Goal: Information Seeking & Learning: Learn about a topic

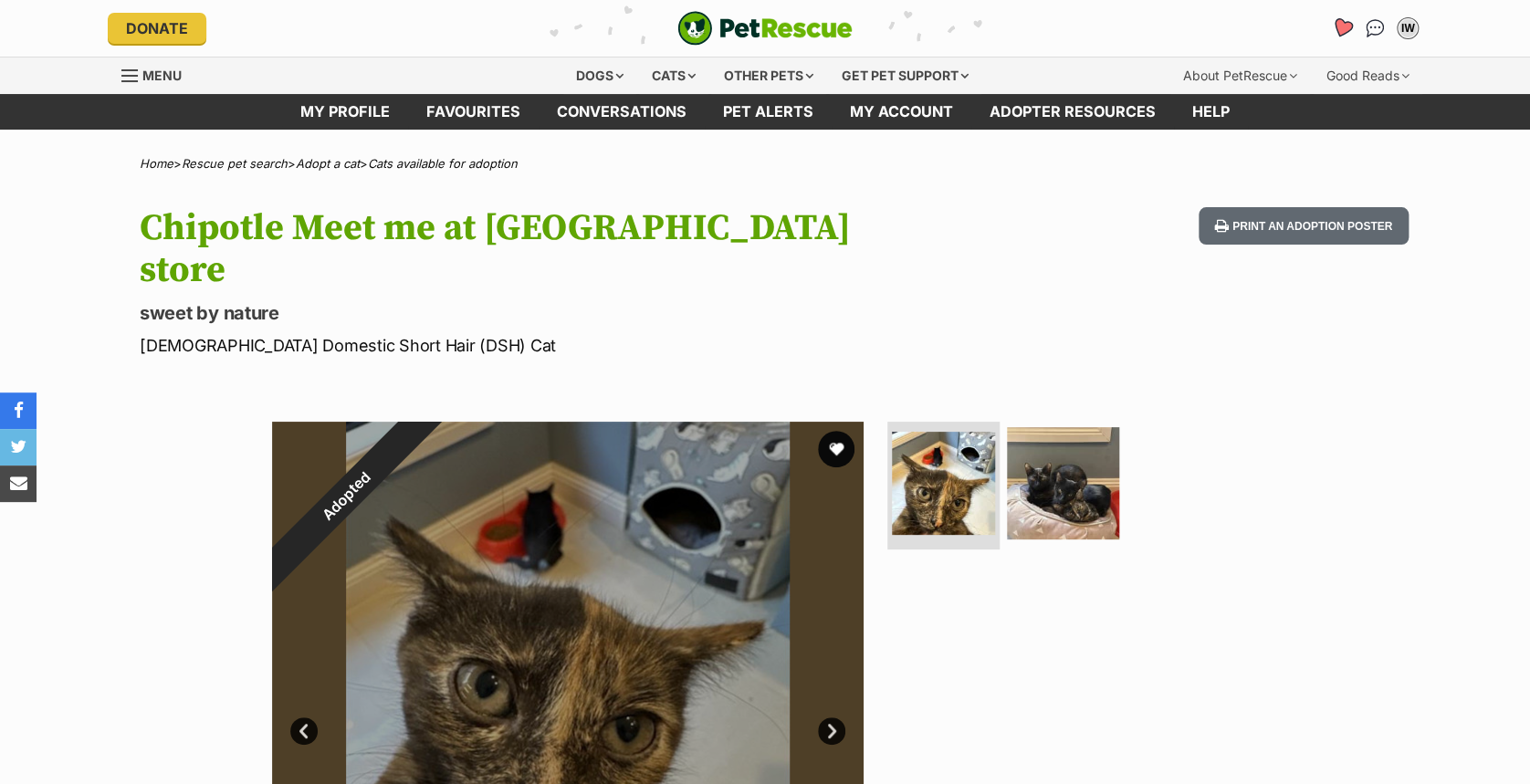
click at [1348, 26] on icon "Favourites" at bounding box center [1342, 28] width 22 height 21
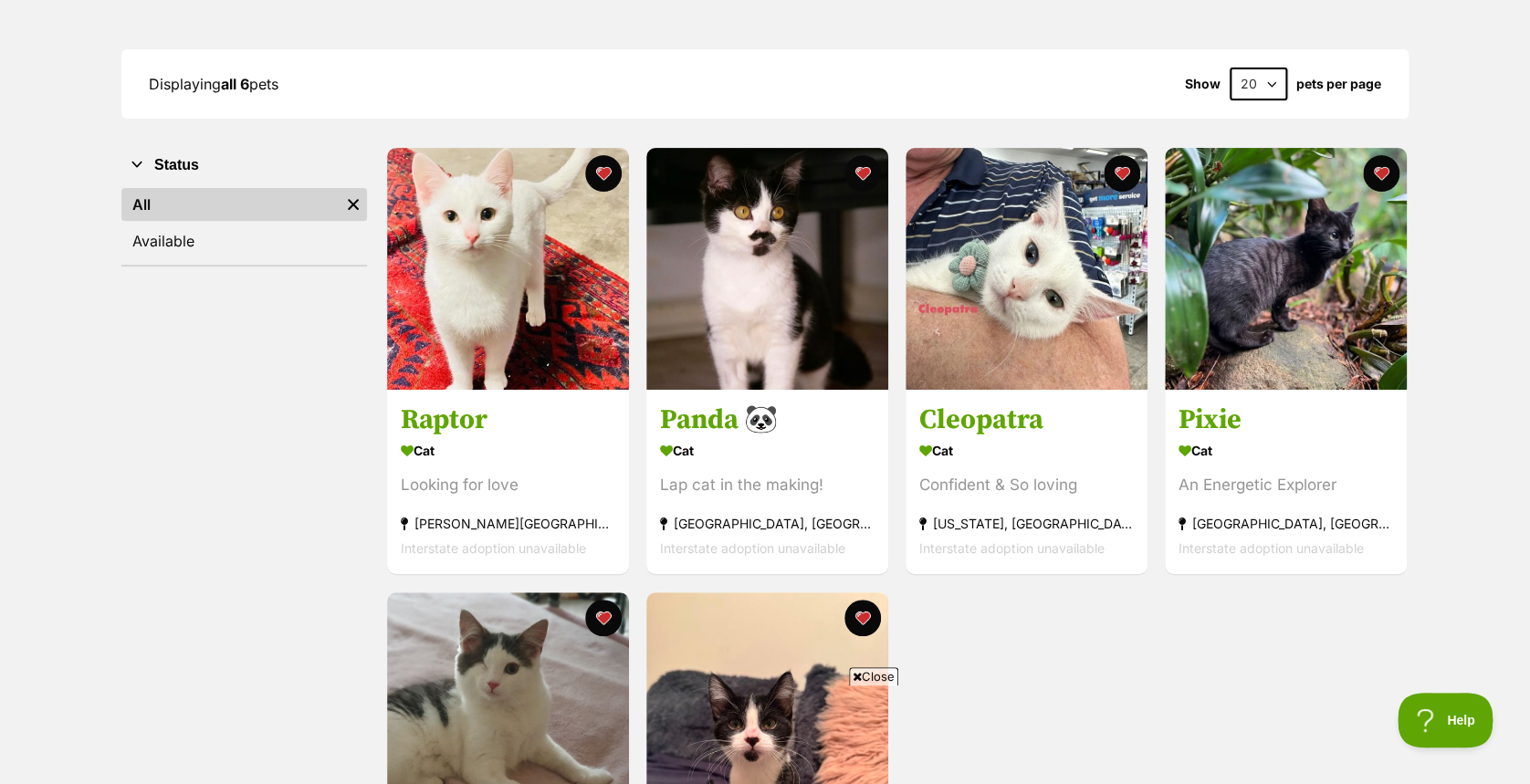
scroll to position [221, 0]
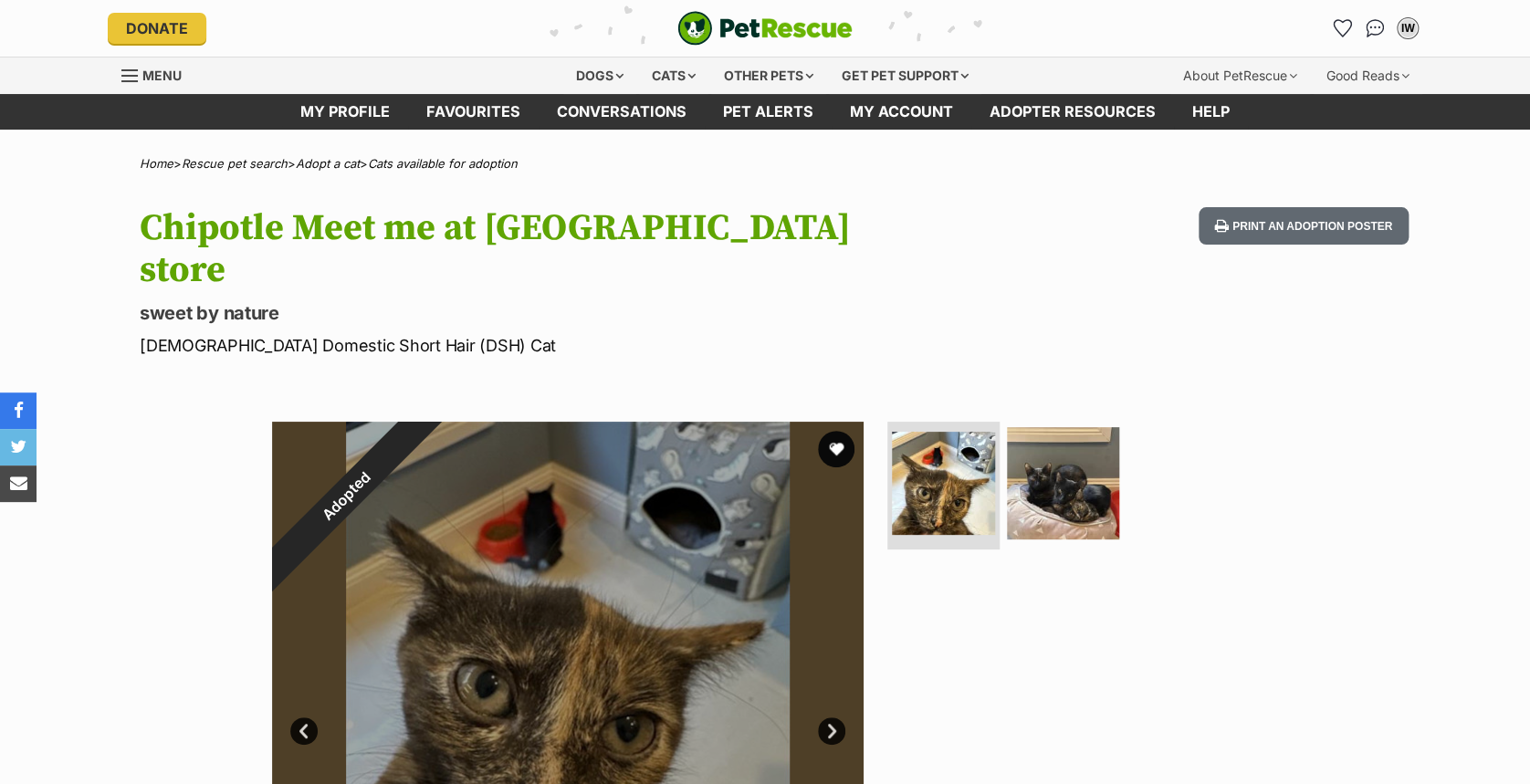
click at [1332, 13] on li "Account quick links" at bounding box center [1342, 28] width 29 height 29
click at [1335, 24] on icon "Favourites" at bounding box center [1342, 28] width 22 height 21
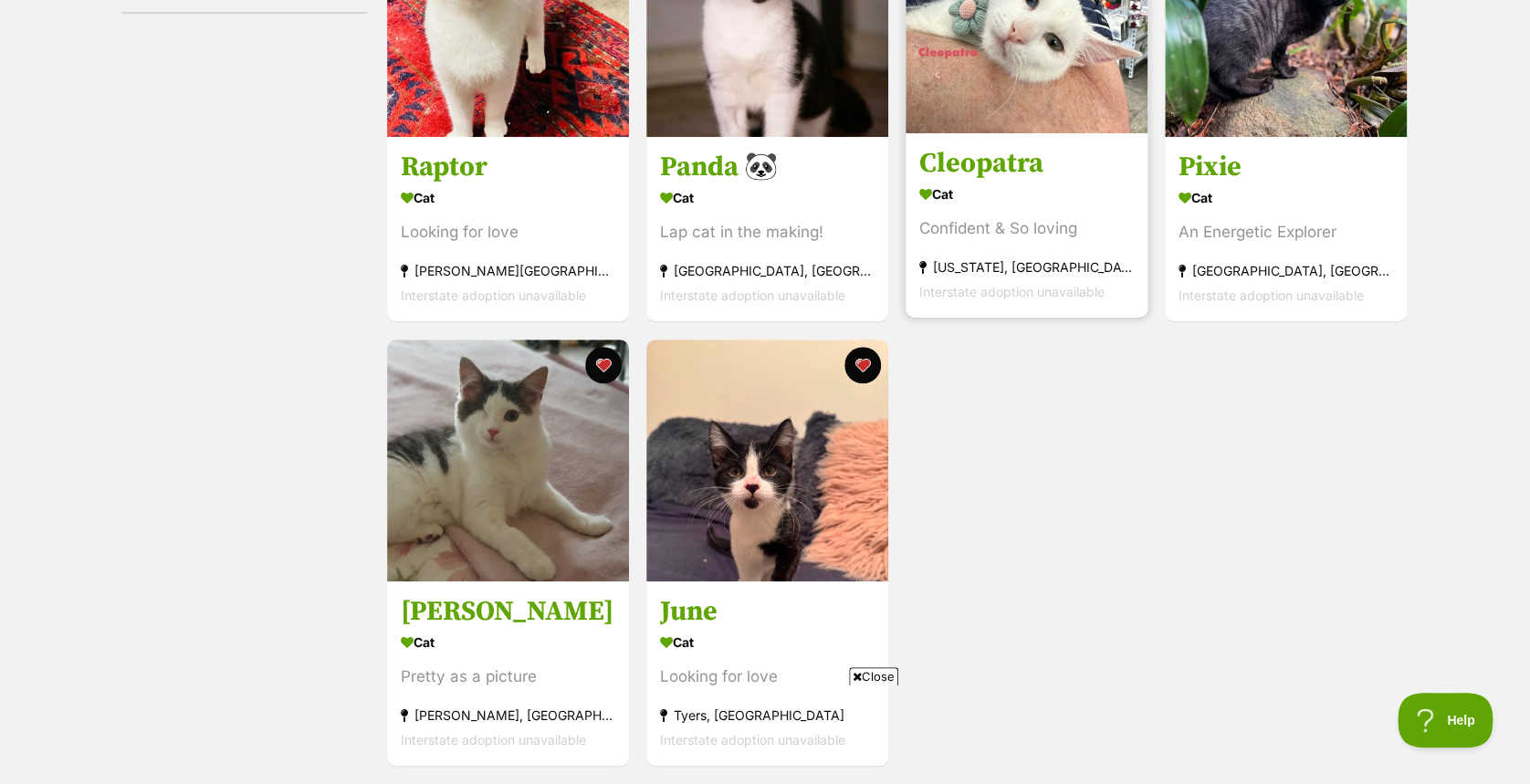
scroll to position [211, 0]
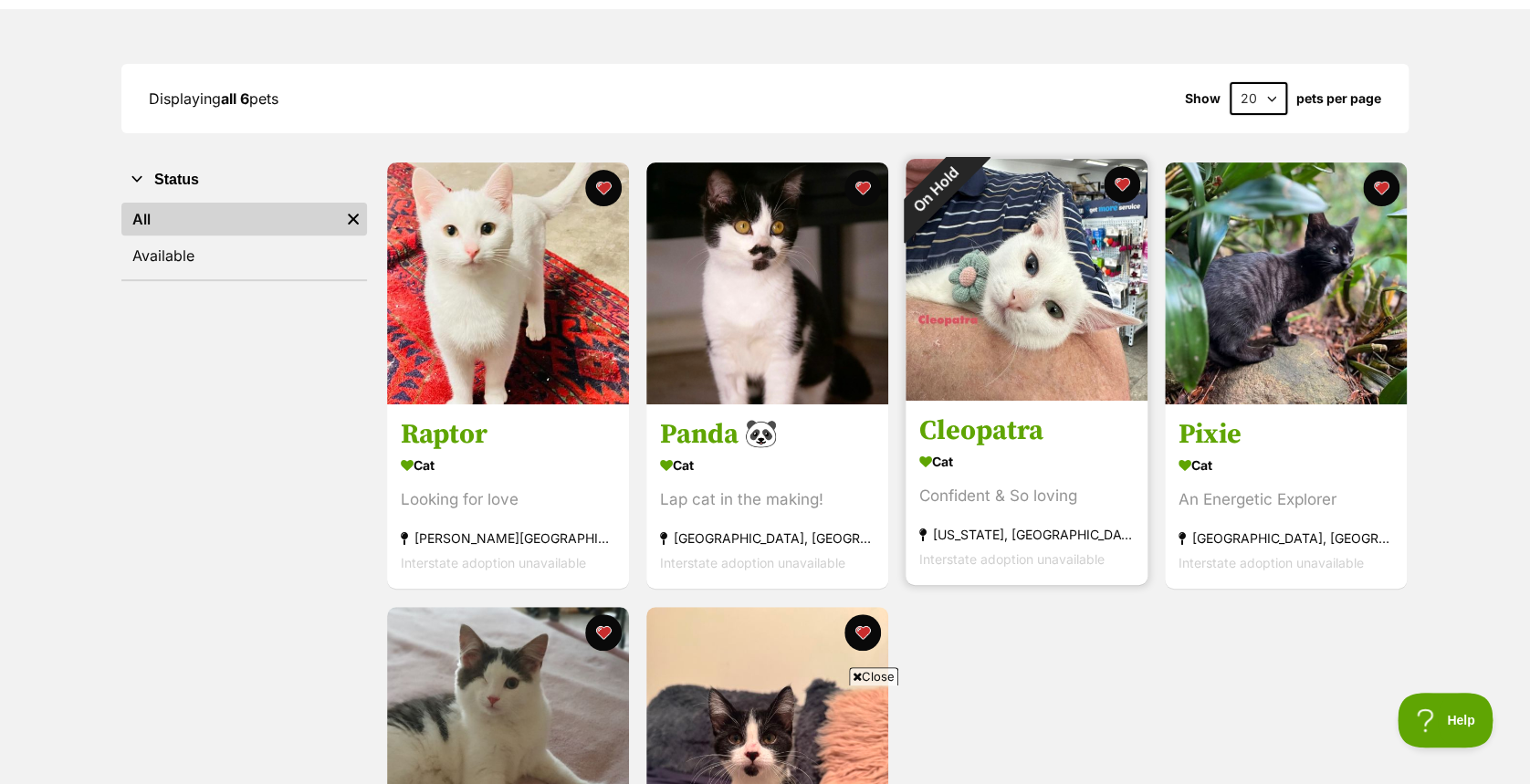
click at [1081, 431] on h3 "Cleopatra" at bounding box center [1026, 431] width 215 height 35
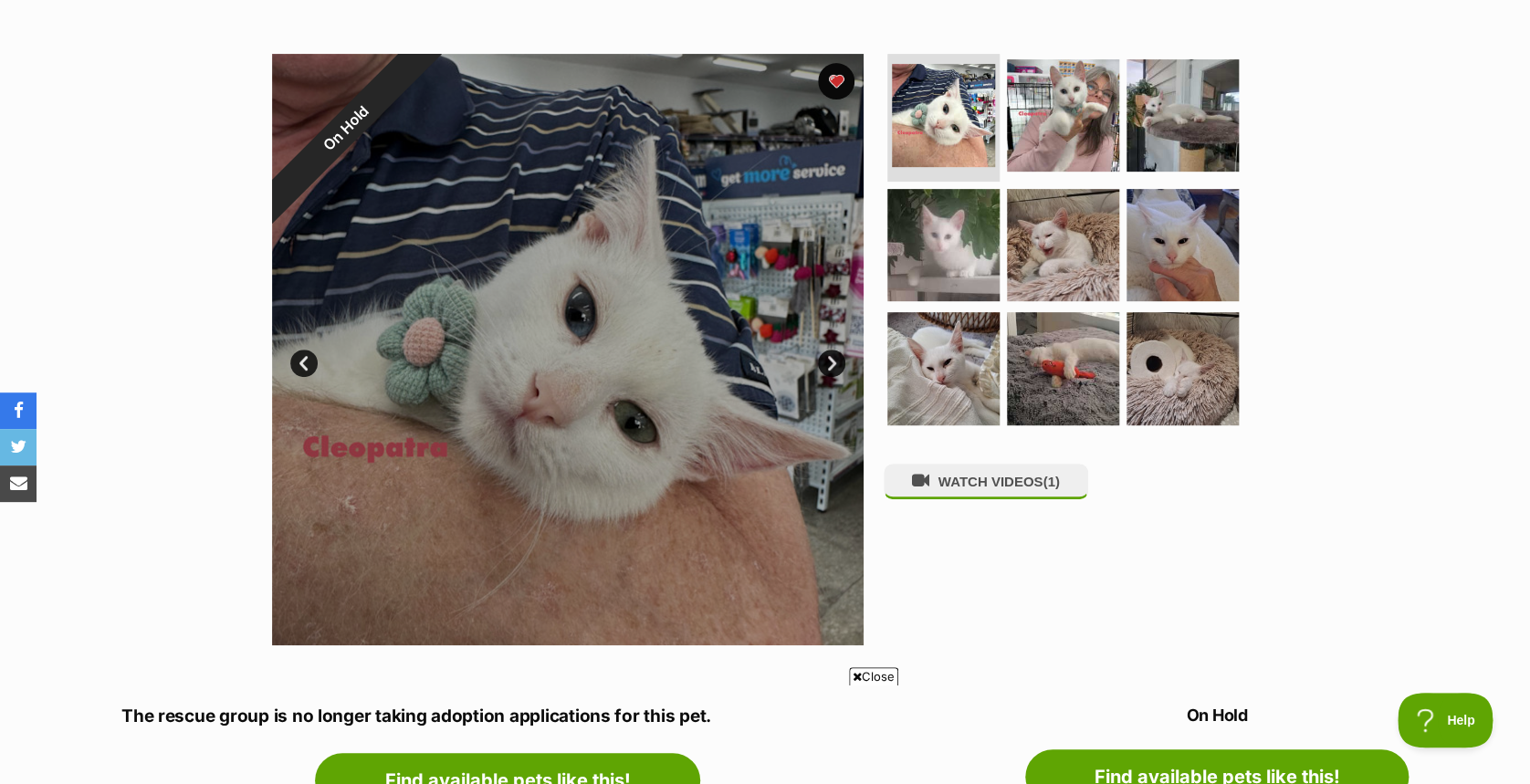
click at [830, 365] on link "Next" at bounding box center [831, 363] width 27 height 27
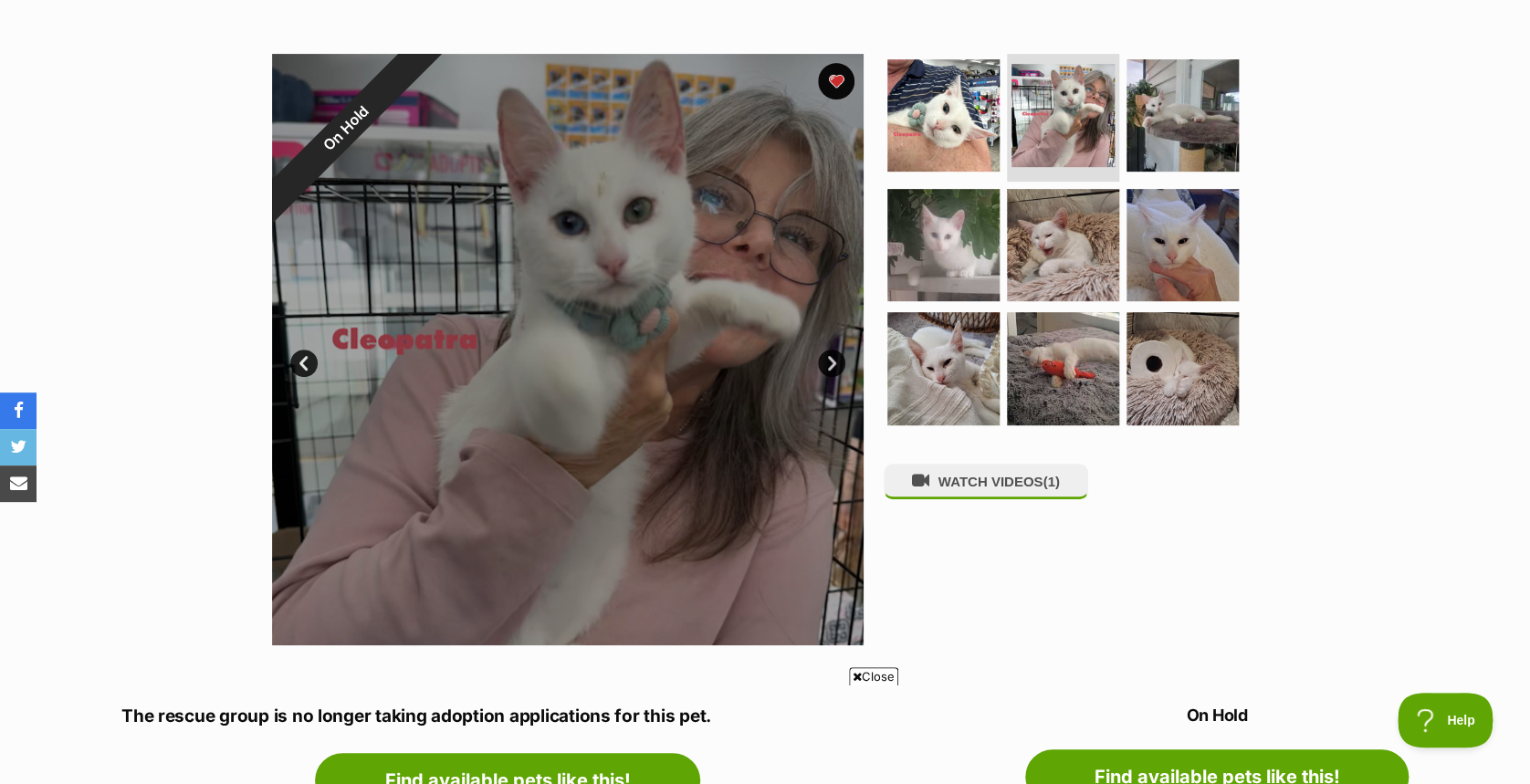
click at [827, 366] on link "Next" at bounding box center [831, 363] width 27 height 27
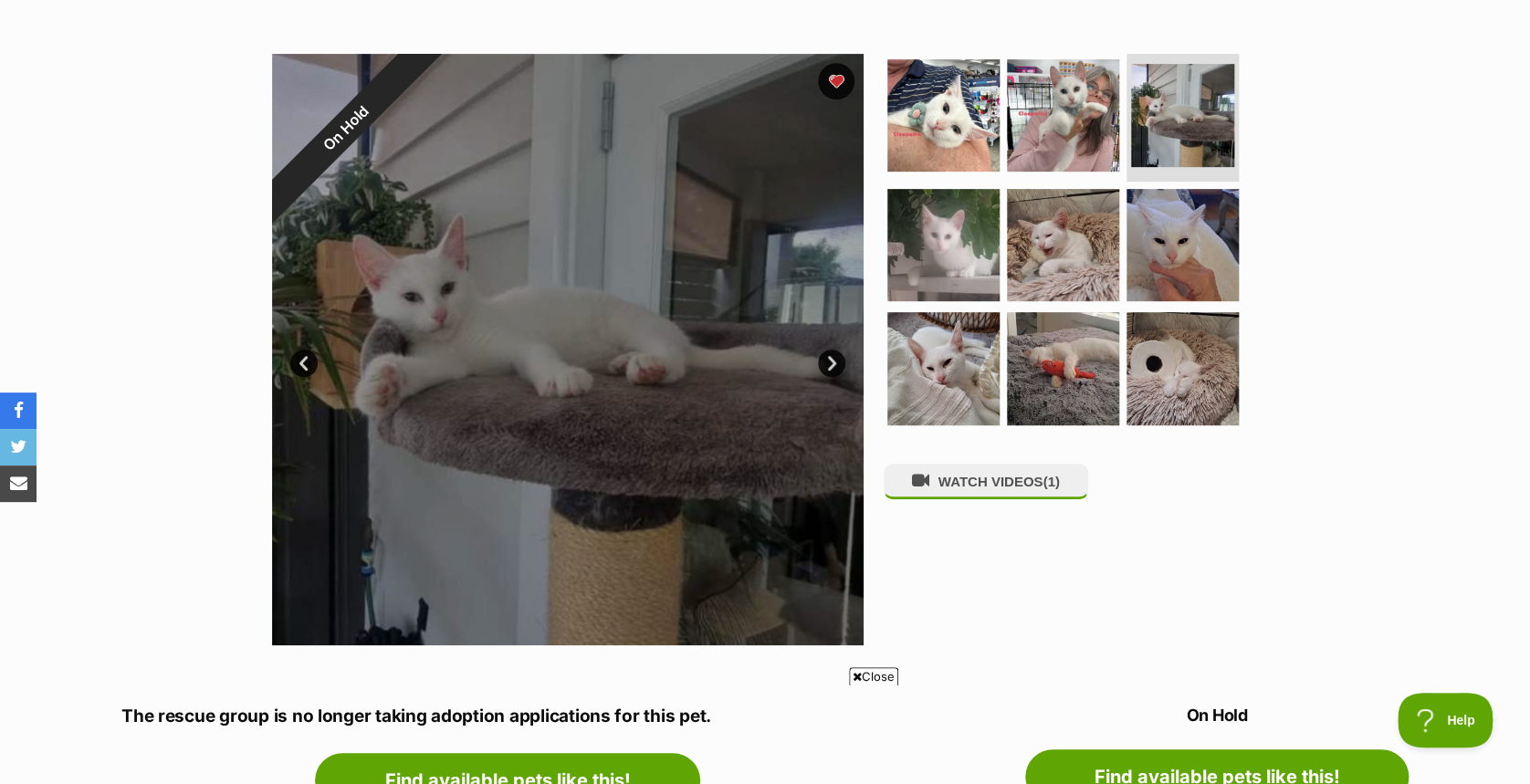
click at [826, 377] on div at bounding box center [567, 350] width 592 height 591
click at [835, 343] on div at bounding box center [567, 350] width 592 height 591
click at [834, 364] on link "Next" at bounding box center [831, 363] width 27 height 27
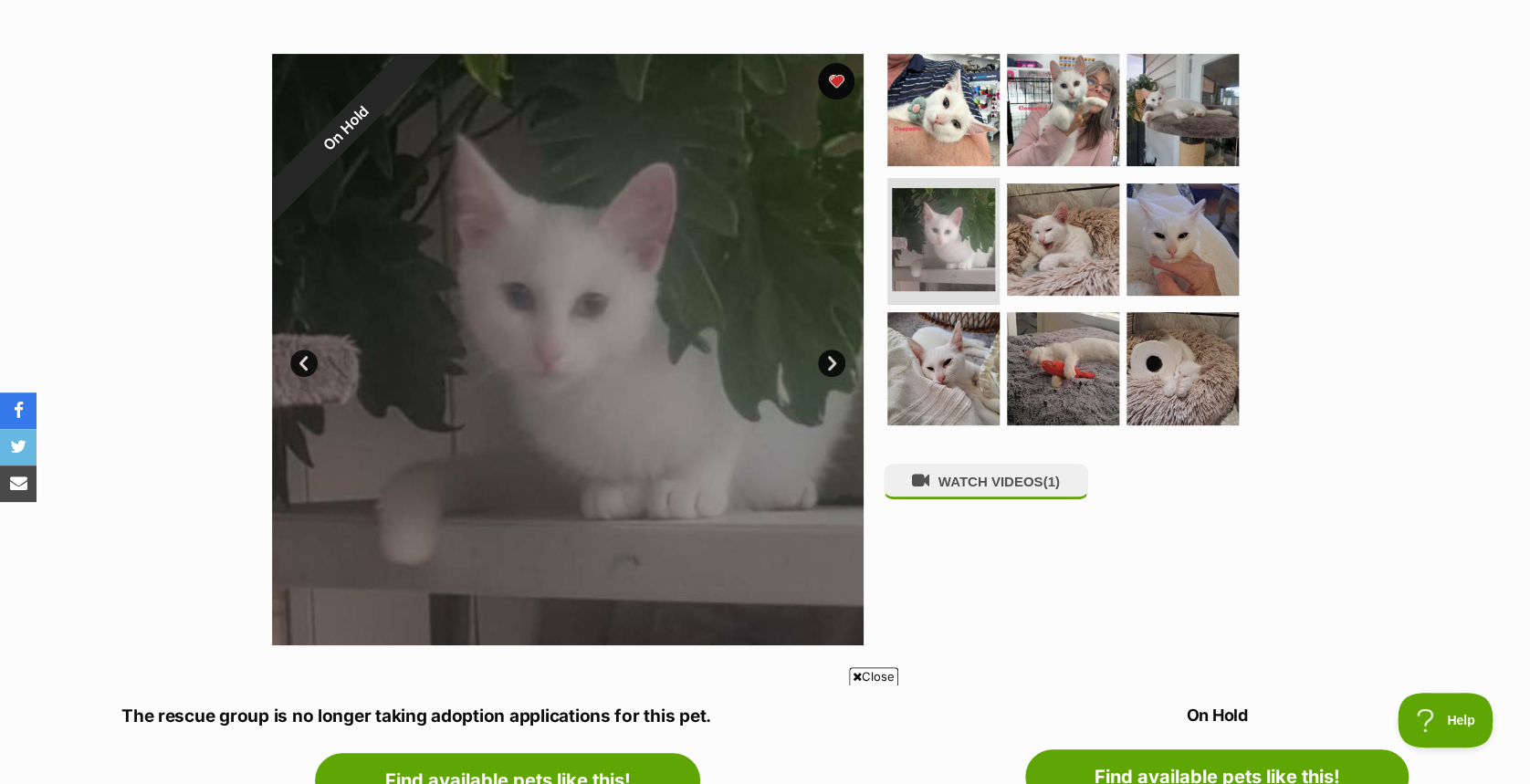
click at [834, 366] on link "Next" at bounding box center [831, 363] width 27 height 27
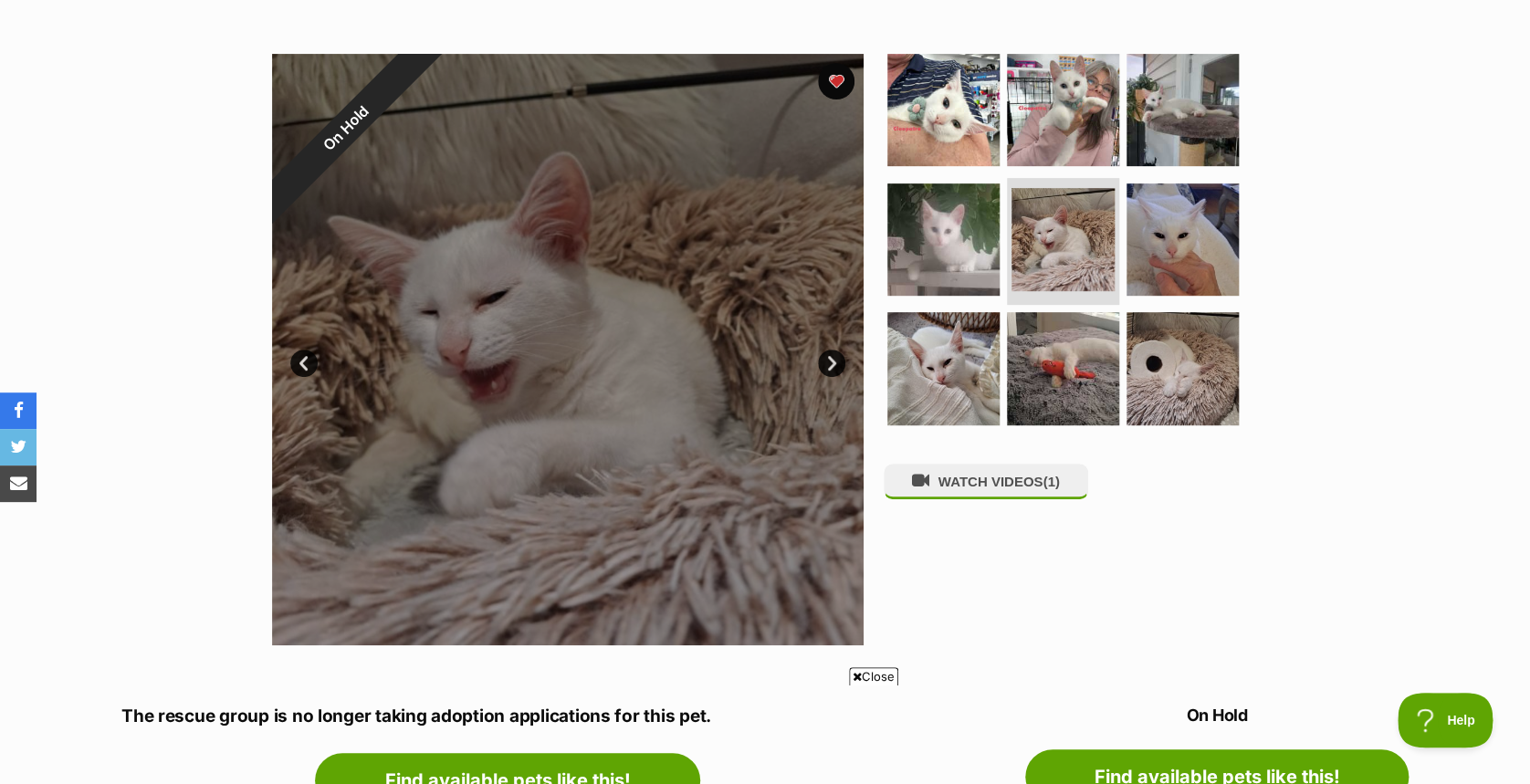
click at [831, 369] on link "Next" at bounding box center [831, 363] width 27 height 27
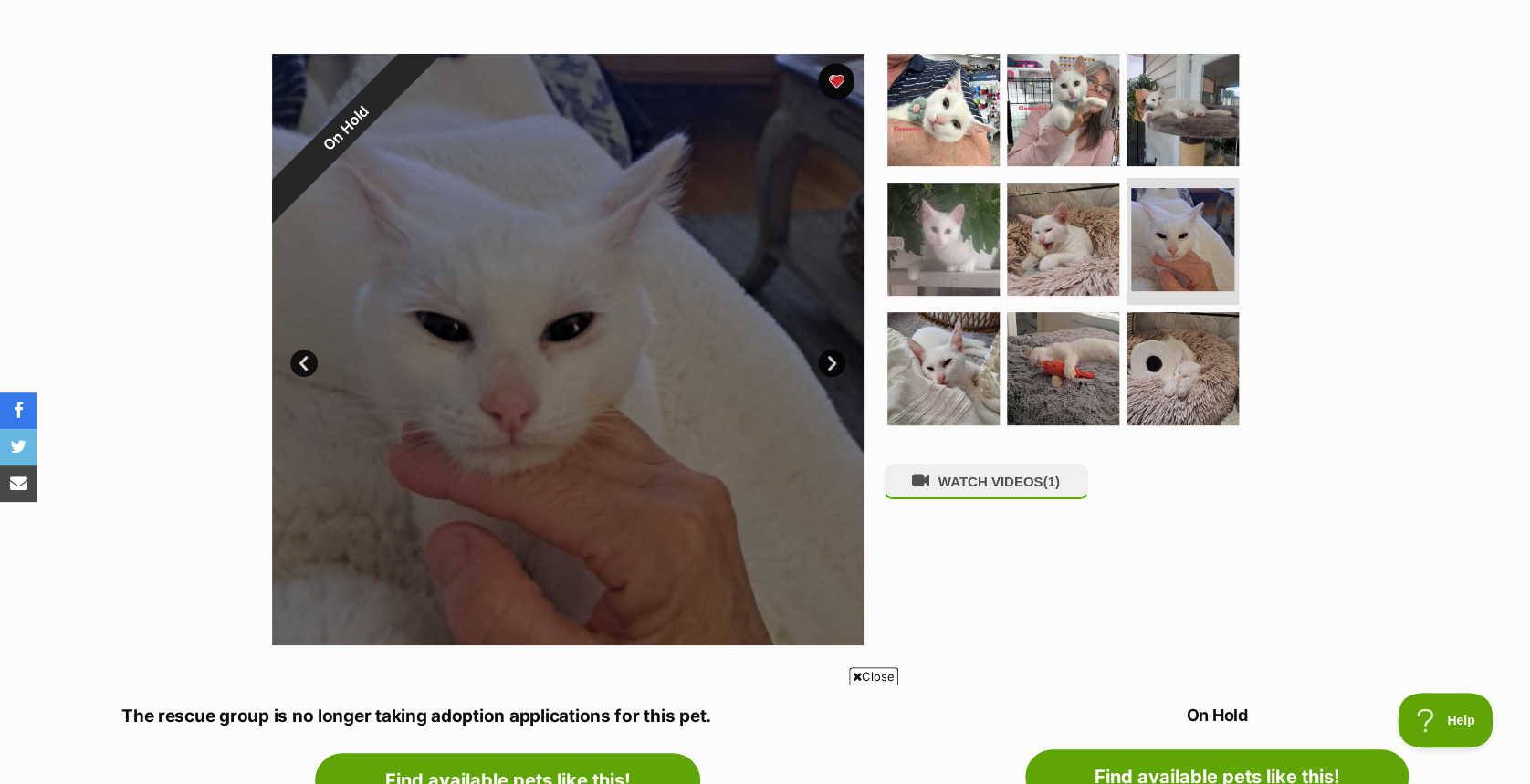
click at [834, 366] on link "Next" at bounding box center [831, 363] width 27 height 27
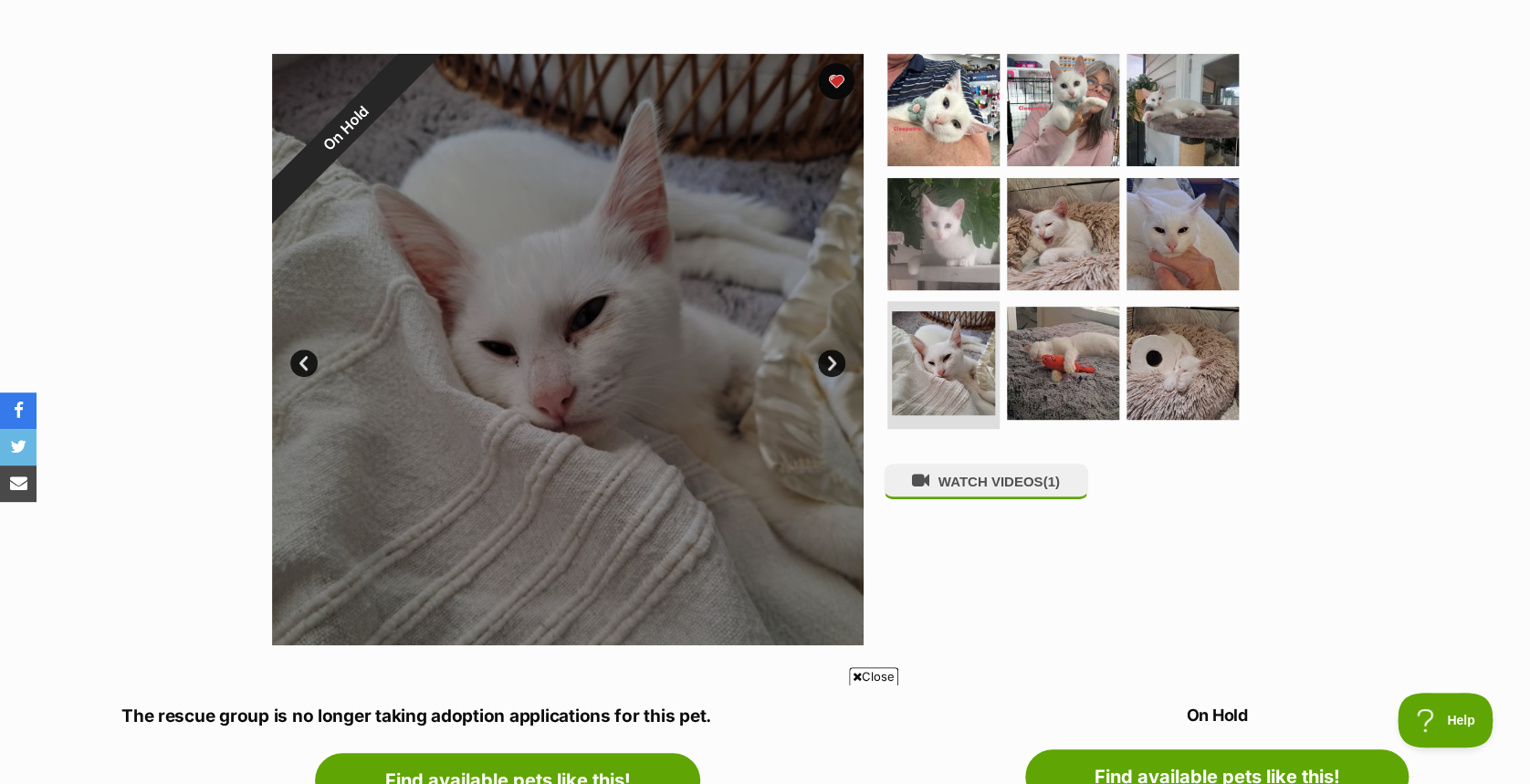
click at [834, 366] on link "Next" at bounding box center [831, 363] width 27 height 27
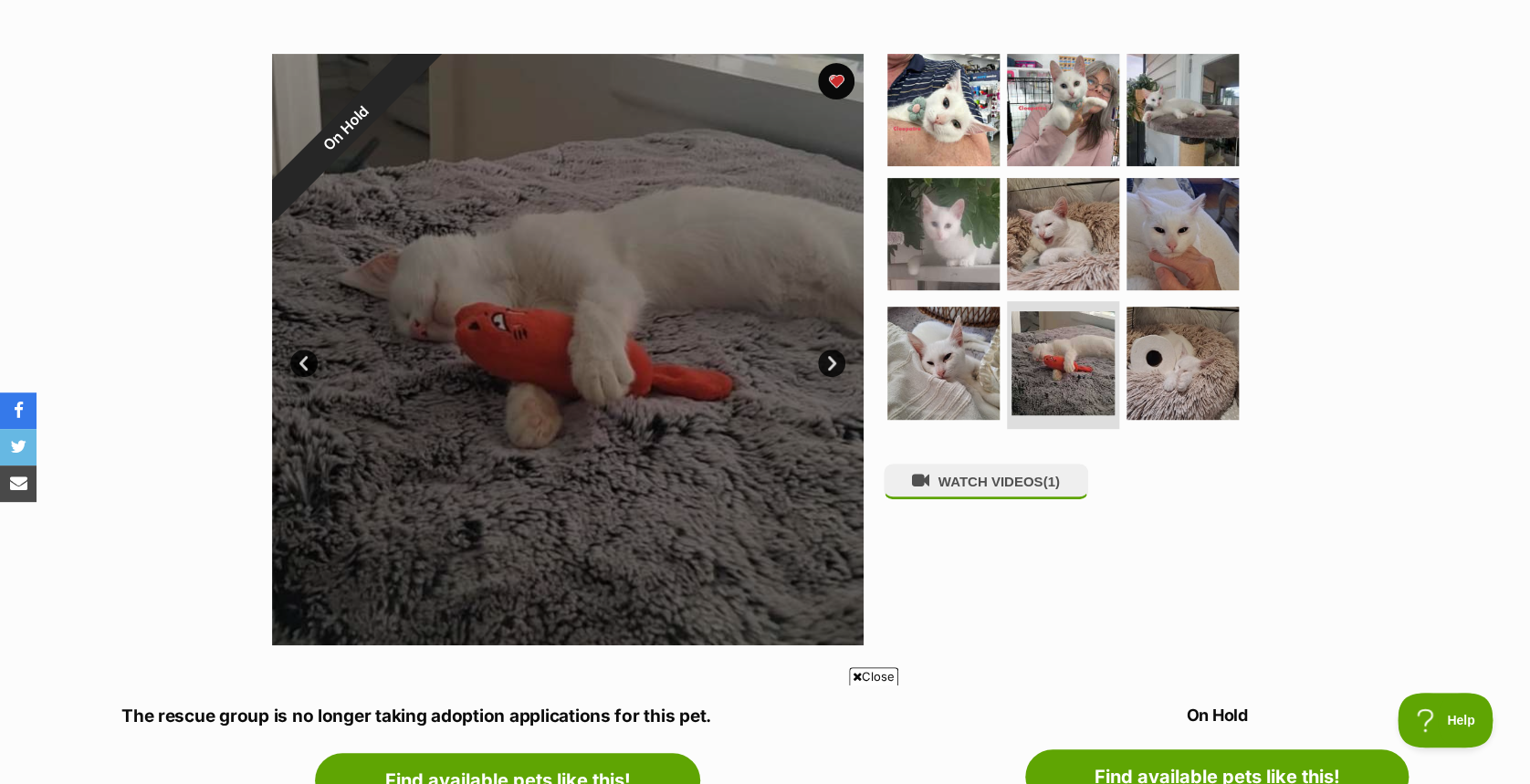
click at [834, 366] on link "Next" at bounding box center [831, 363] width 27 height 27
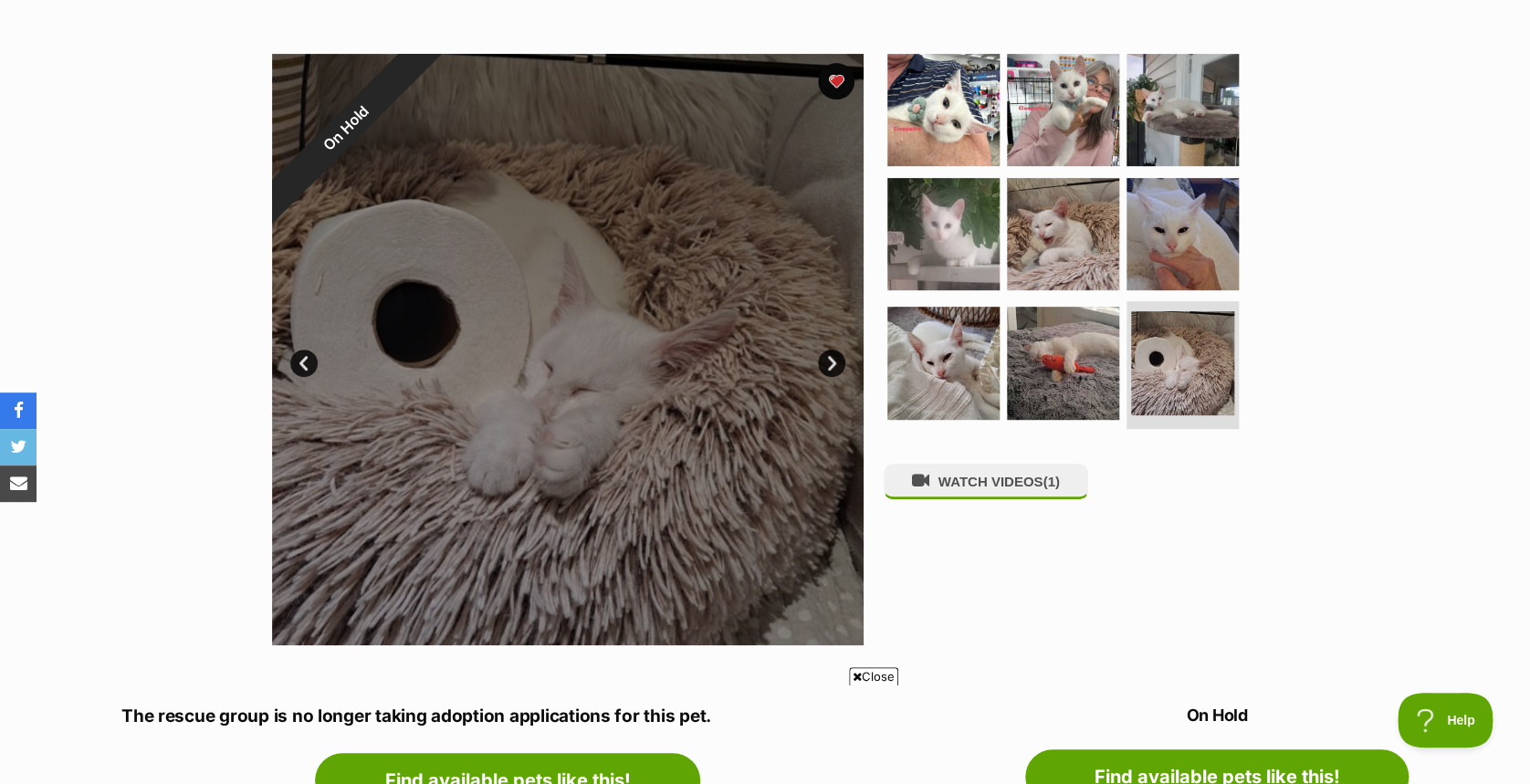
click at [834, 366] on link "Next" at bounding box center [831, 363] width 27 height 27
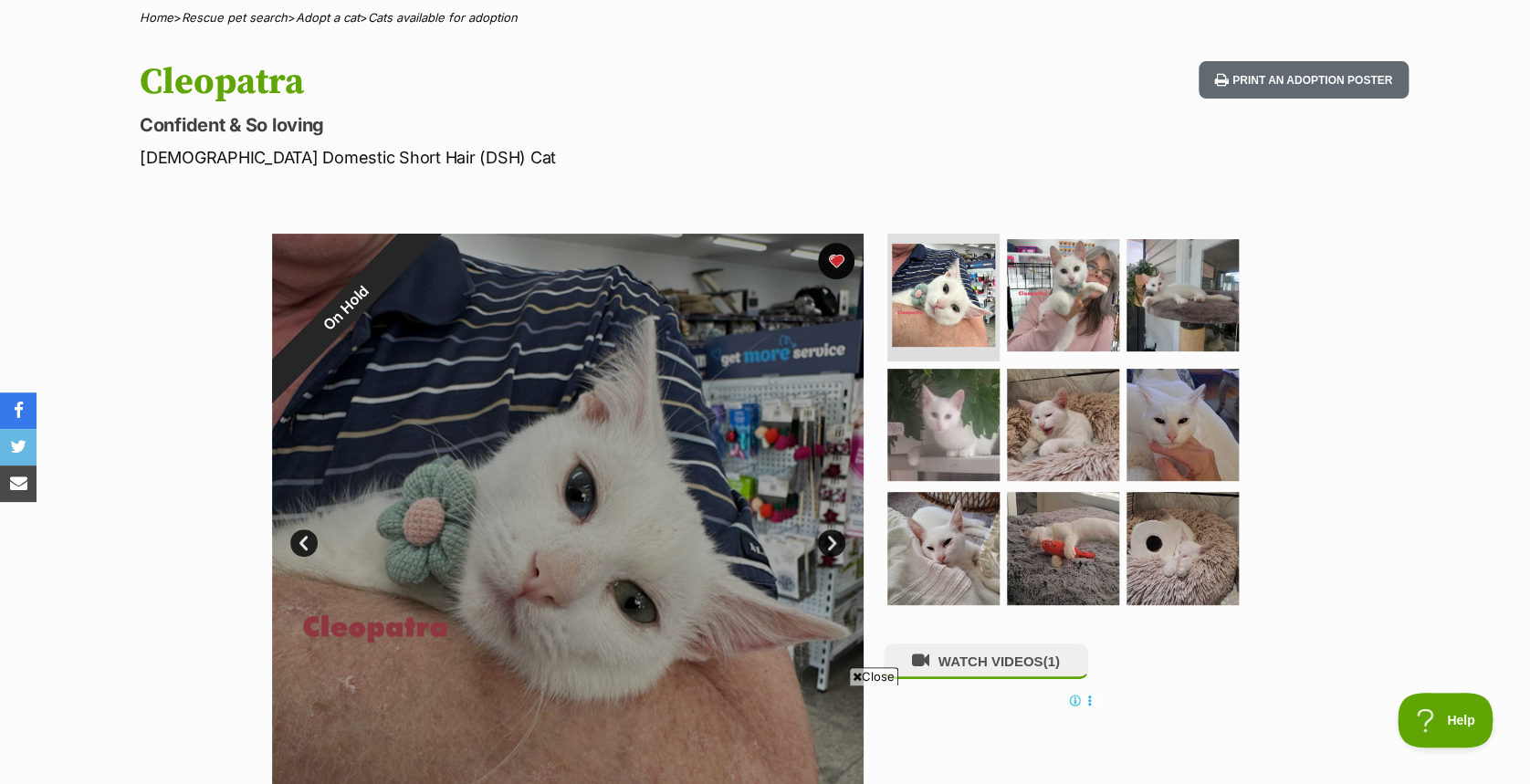
scroll to position [139, 0]
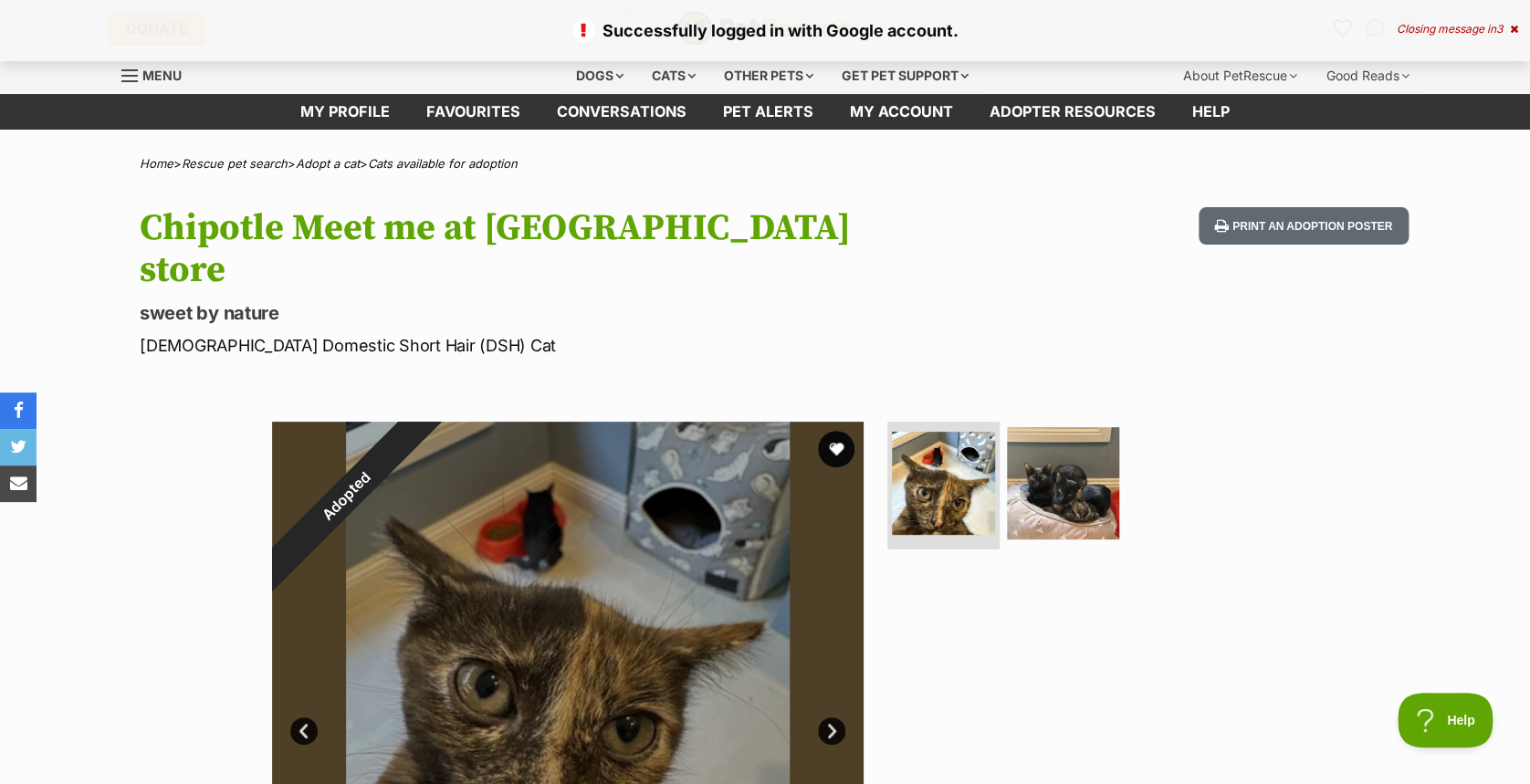
click at [1511, 29] on icon at bounding box center [1515, 29] width 9 height 11
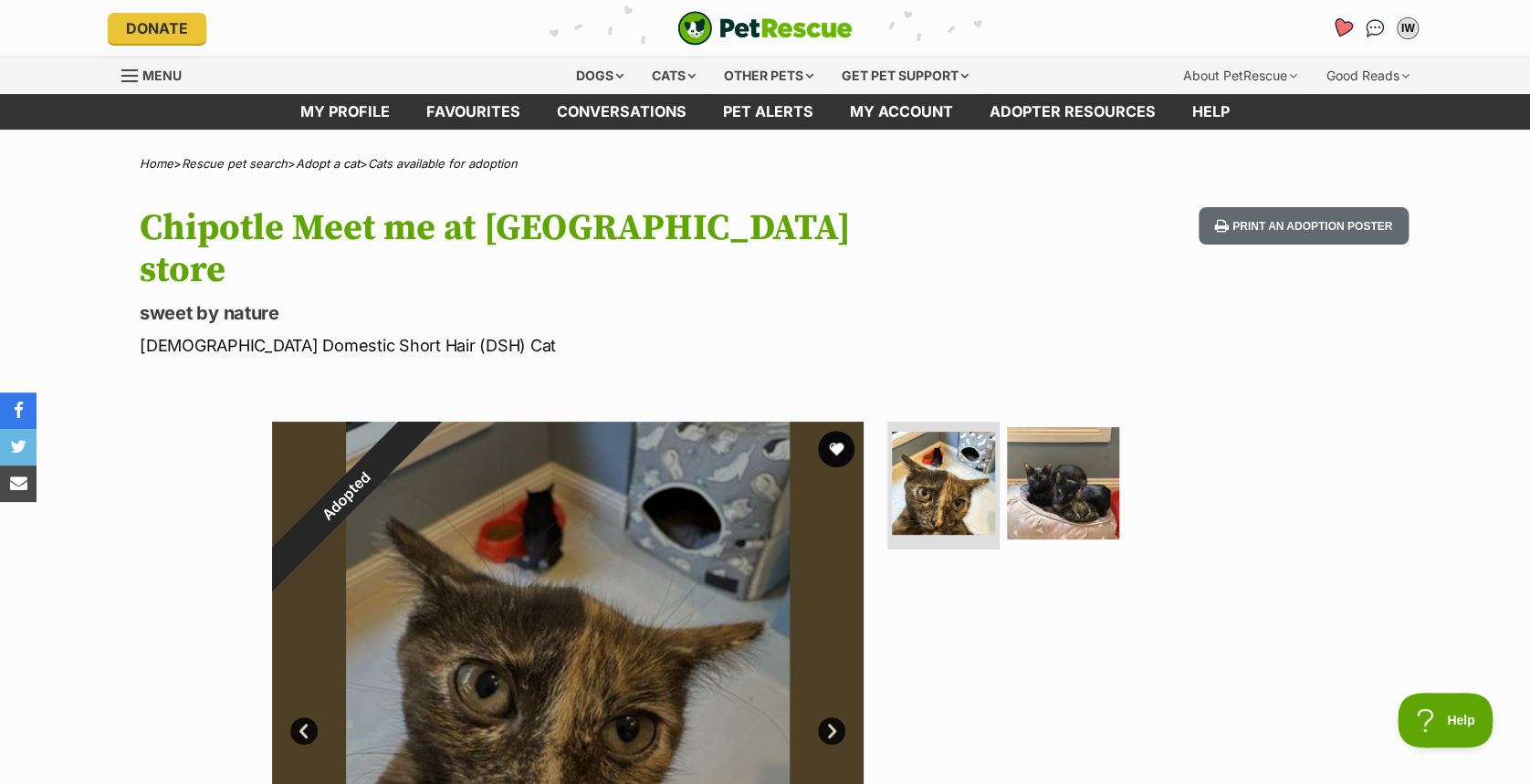
click at [1336, 34] on icon "Favourites" at bounding box center [1343, 28] width 25 height 24
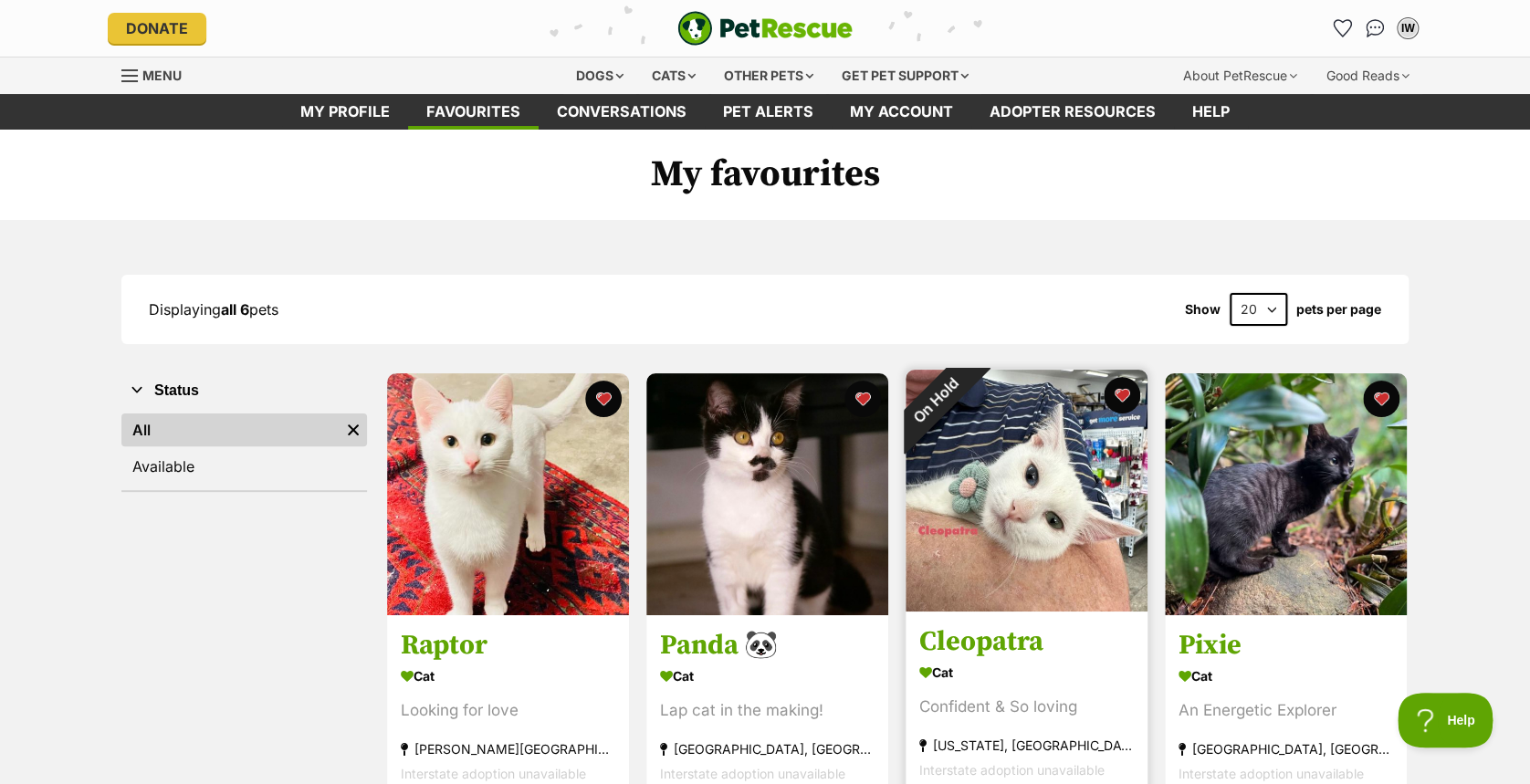
click at [1020, 508] on img at bounding box center [1026, 490] width 242 height 242
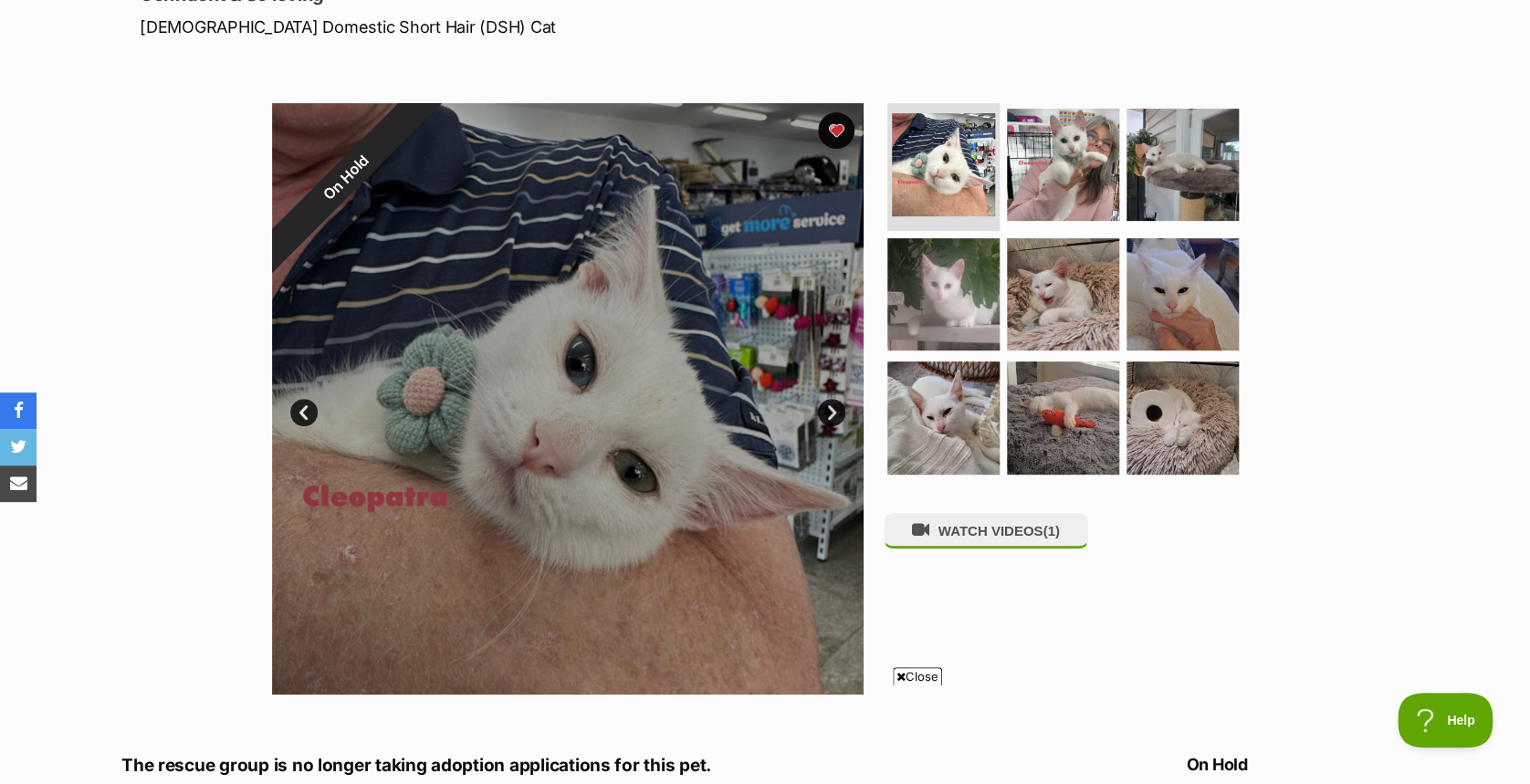
scroll to position [278, 0]
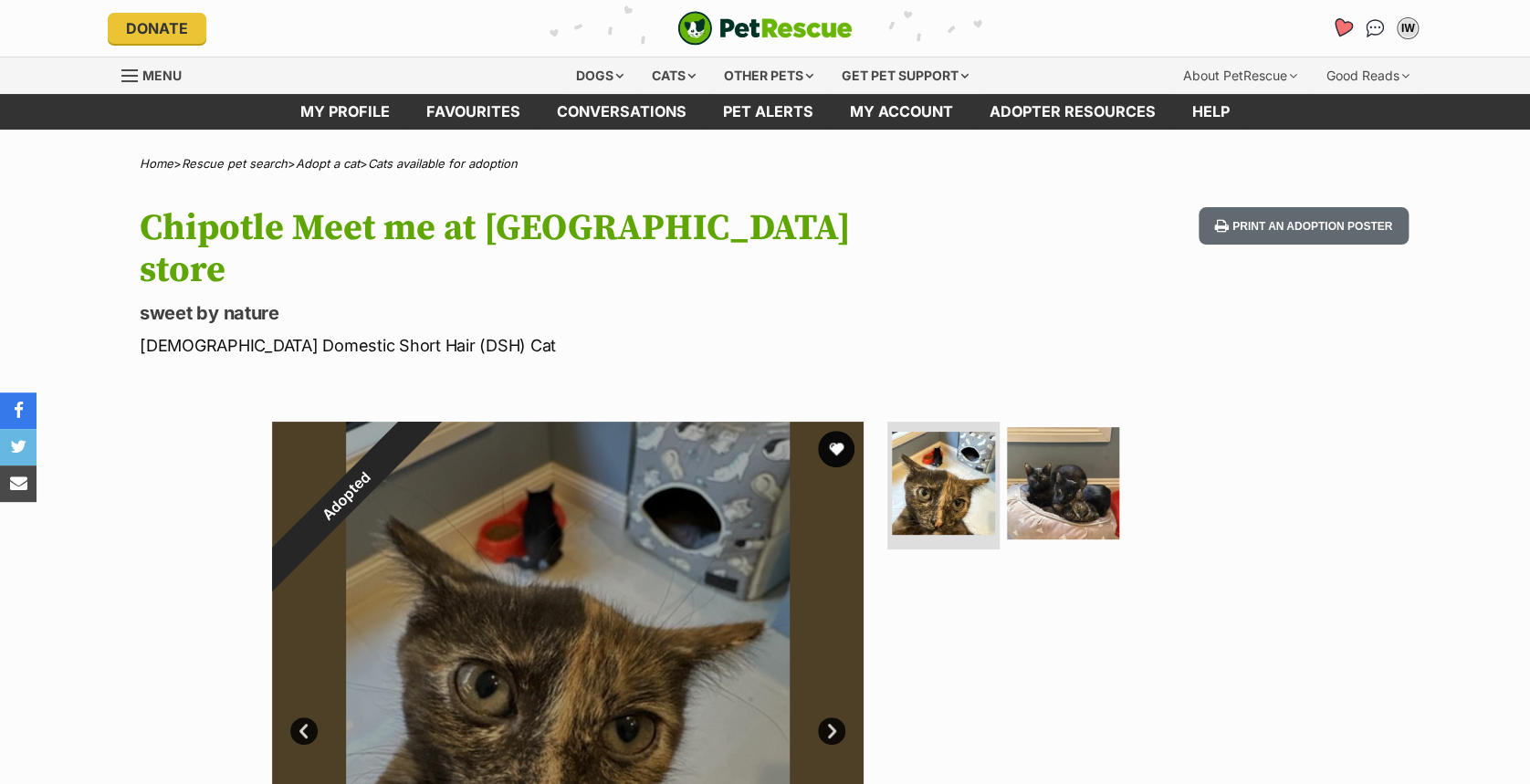
click at [1336, 31] on icon "Favourites" at bounding box center [1343, 28] width 25 height 24
click at [1335, 23] on icon "Favourites" at bounding box center [1342, 28] width 22 height 21
click at [1325, 26] on div "IW My account IW Ivy Walsh Edit profile Log out Pet alerts Pet alert matches Ac…" at bounding box center [1203, 28] width 438 height 29
click at [1342, 25] on icon "Favourites" at bounding box center [1342, 28] width 22 height 21
click at [1336, 28] on icon "Favourites" at bounding box center [1343, 28] width 17 height 16
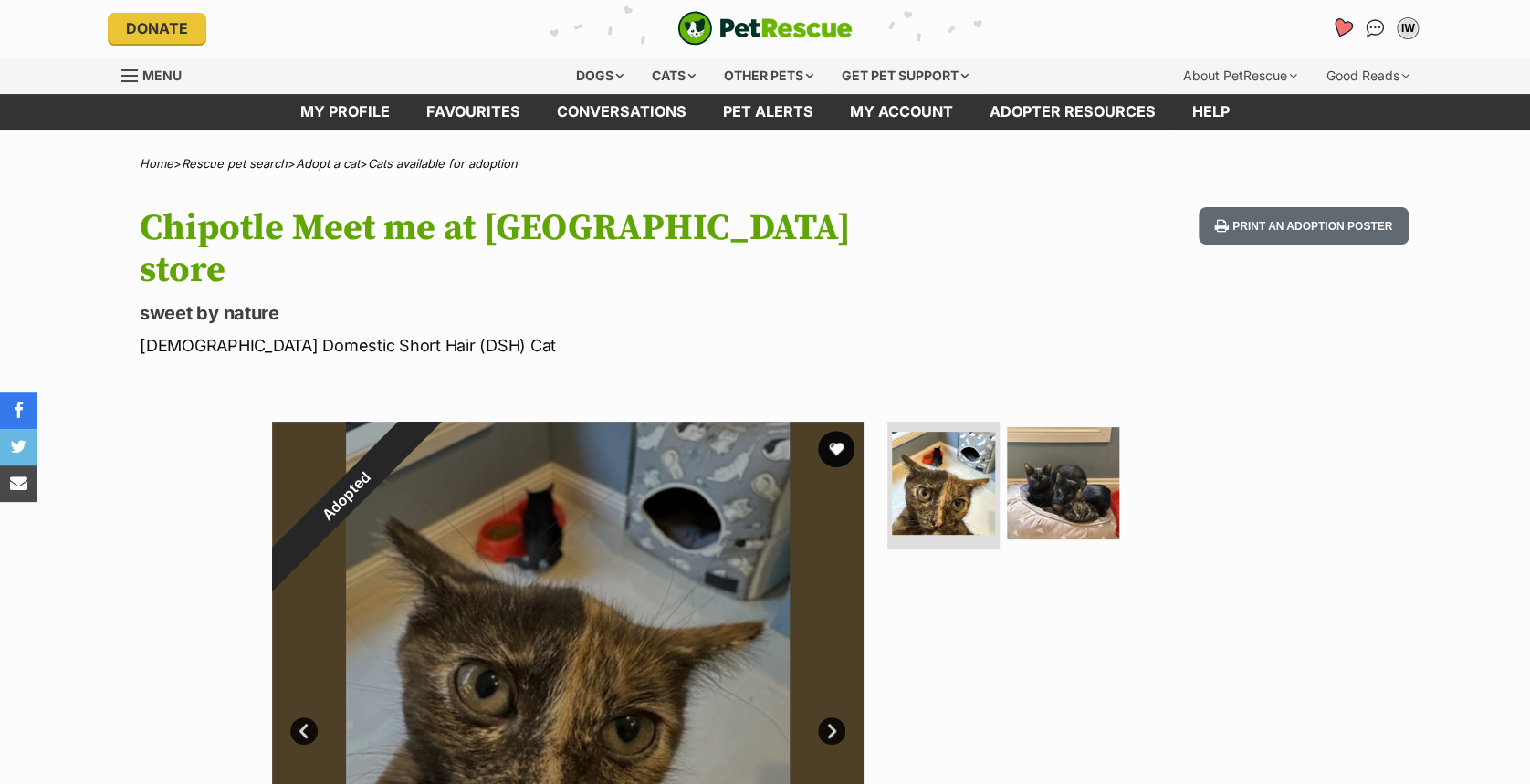
click at [1343, 23] on icon "Favourites" at bounding box center [1342, 28] width 22 height 21
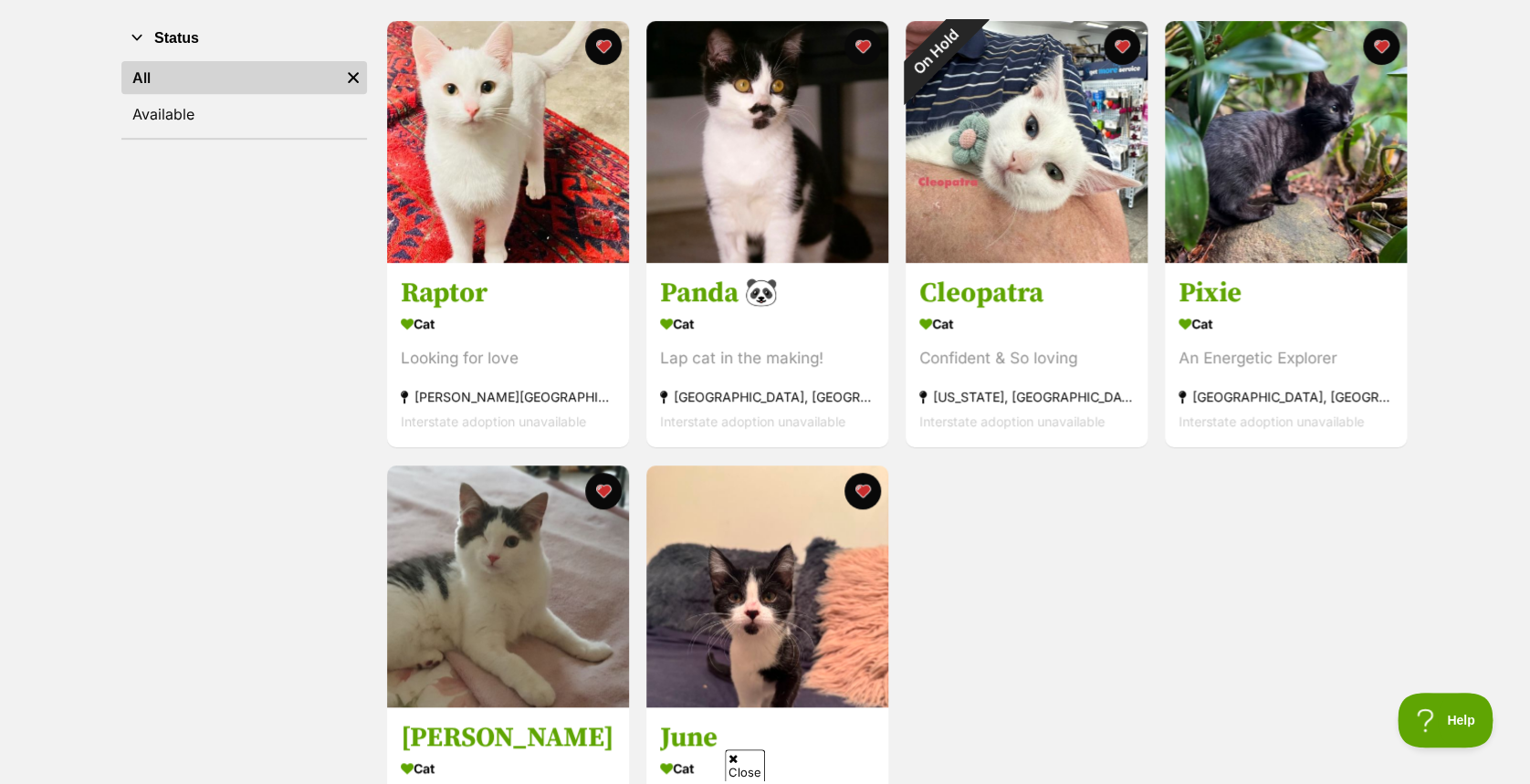
scroll to position [394, 0]
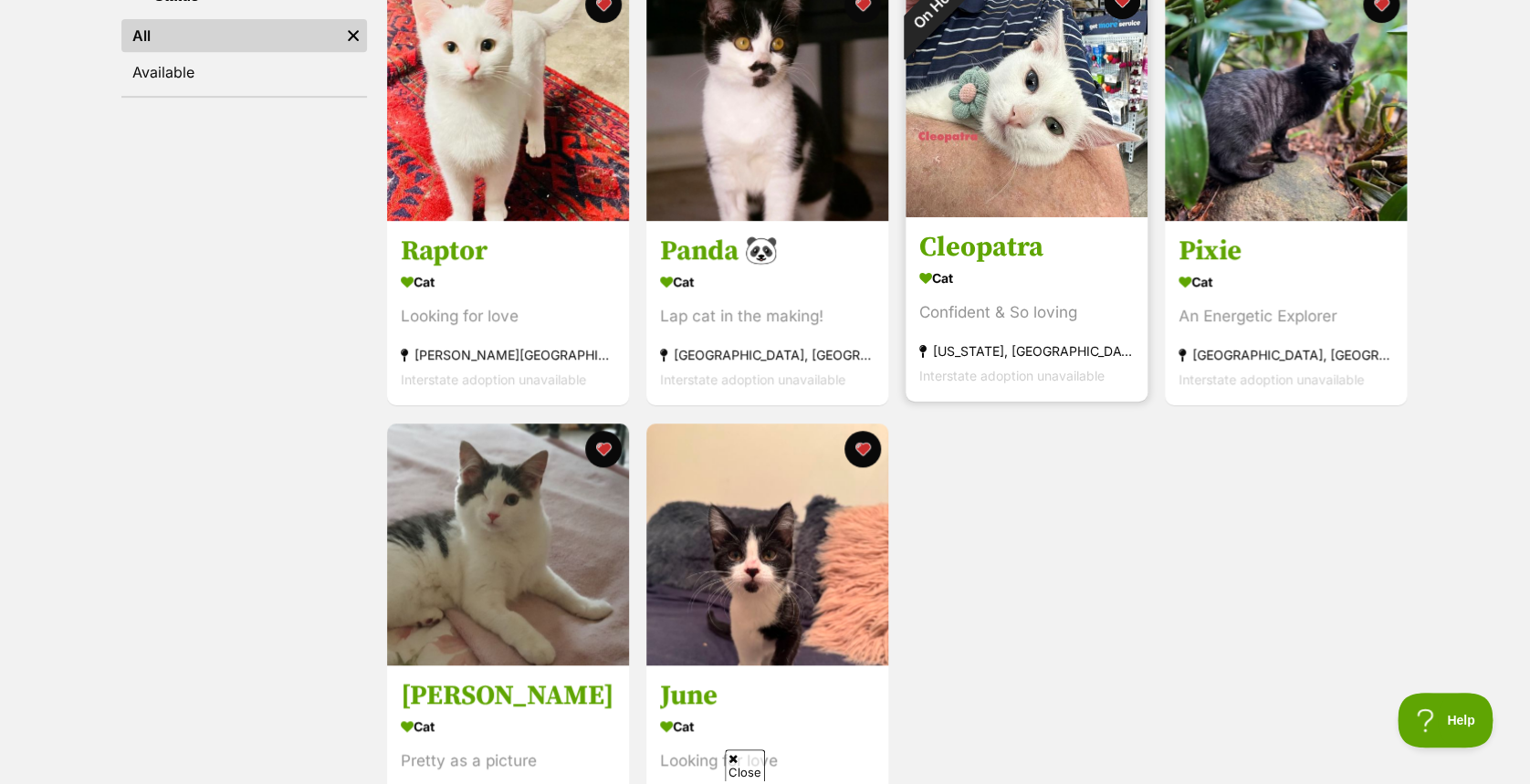
click at [1085, 174] on img at bounding box center [1026, 95] width 242 height 242
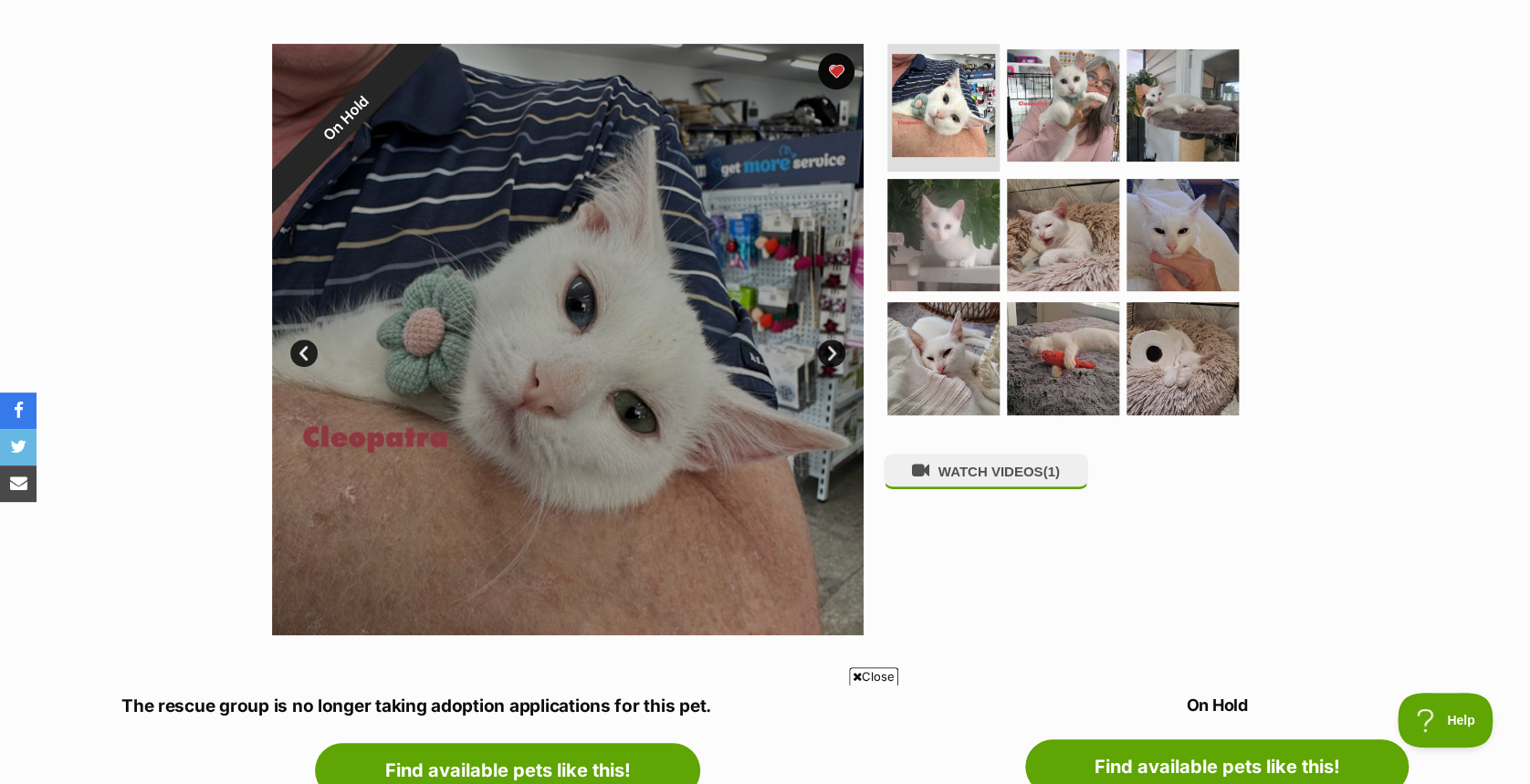
scroll to position [335, 0]
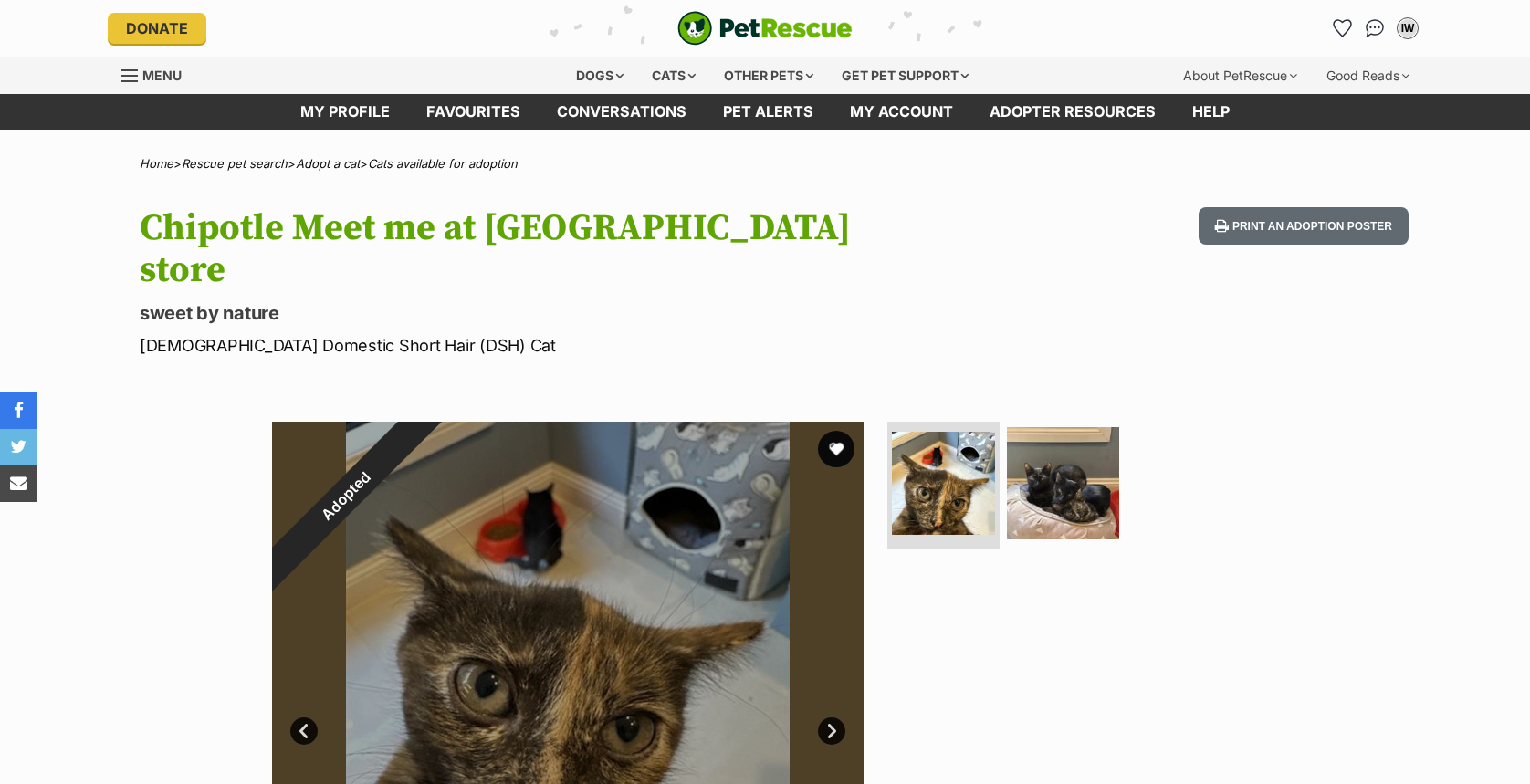
click at [1333, 29] on icon "Favourites" at bounding box center [1343, 28] width 19 height 18
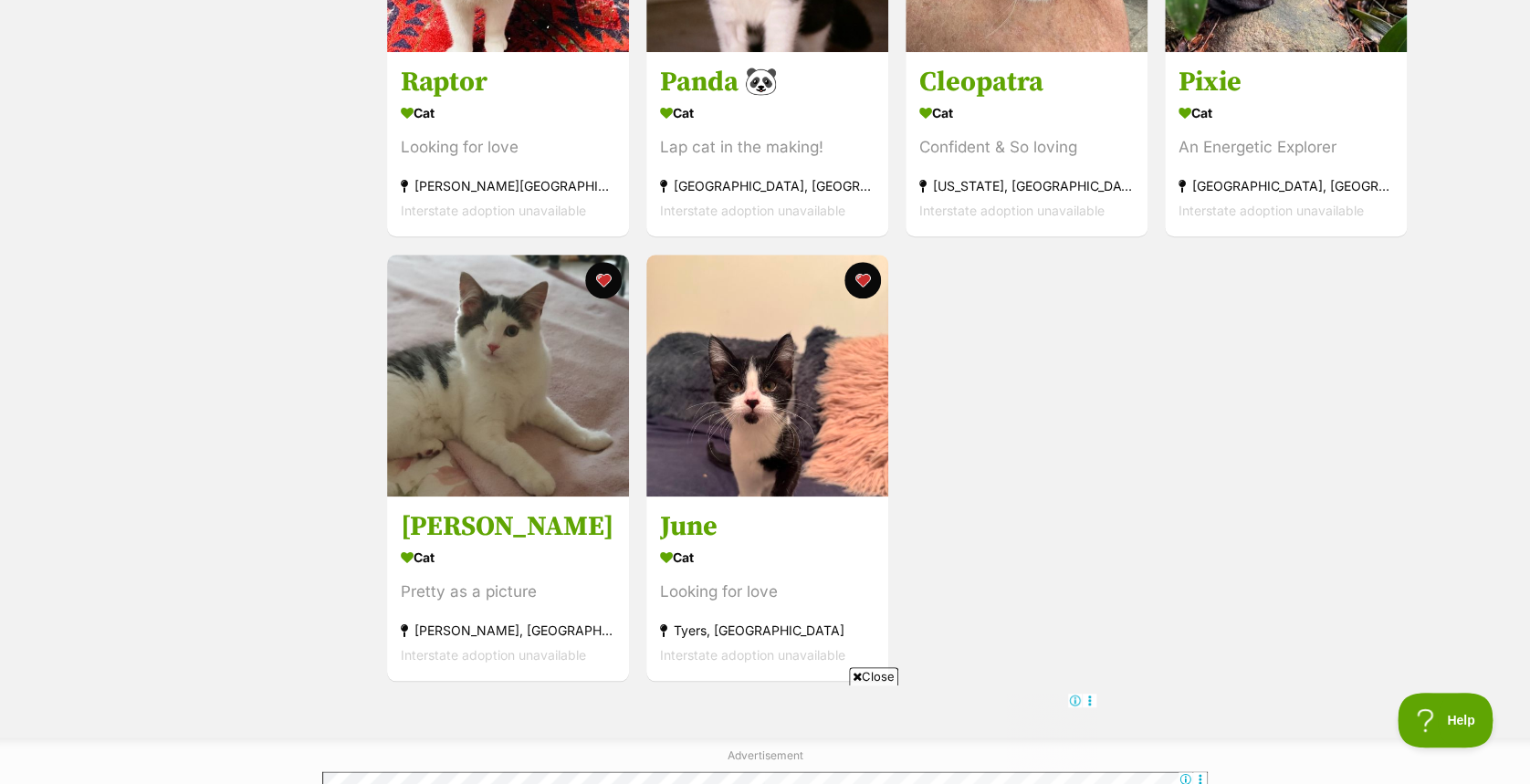
scroll to position [562, 0]
click at [1009, 98] on link "Cleopatra Cat Confident & So loving Vermont, VIC Interstate adoption unavailable" at bounding box center [1026, 142] width 242 height 185
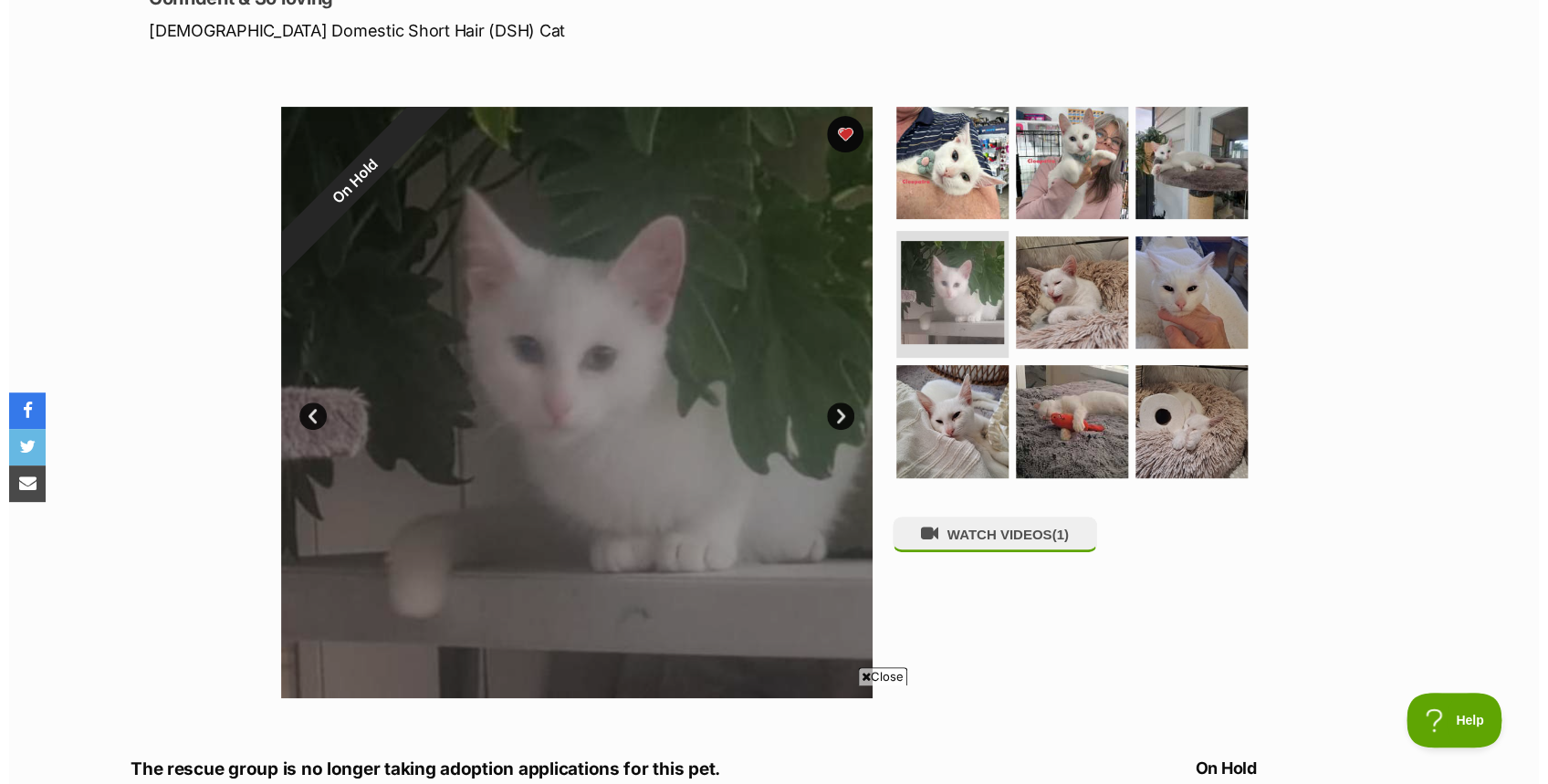
scroll to position [295, 0]
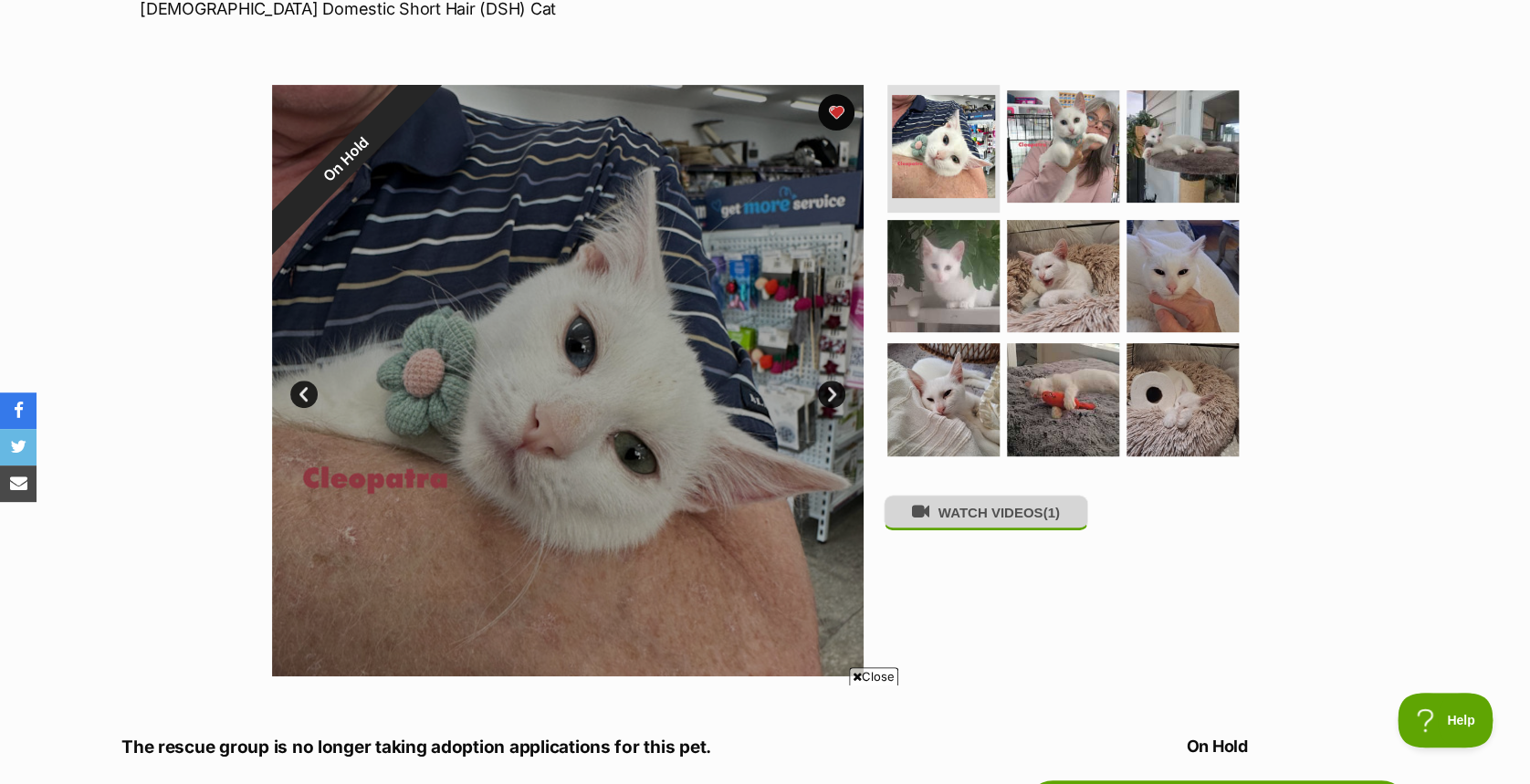
click at [919, 520] on icon at bounding box center [921, 511] width 17 height 17
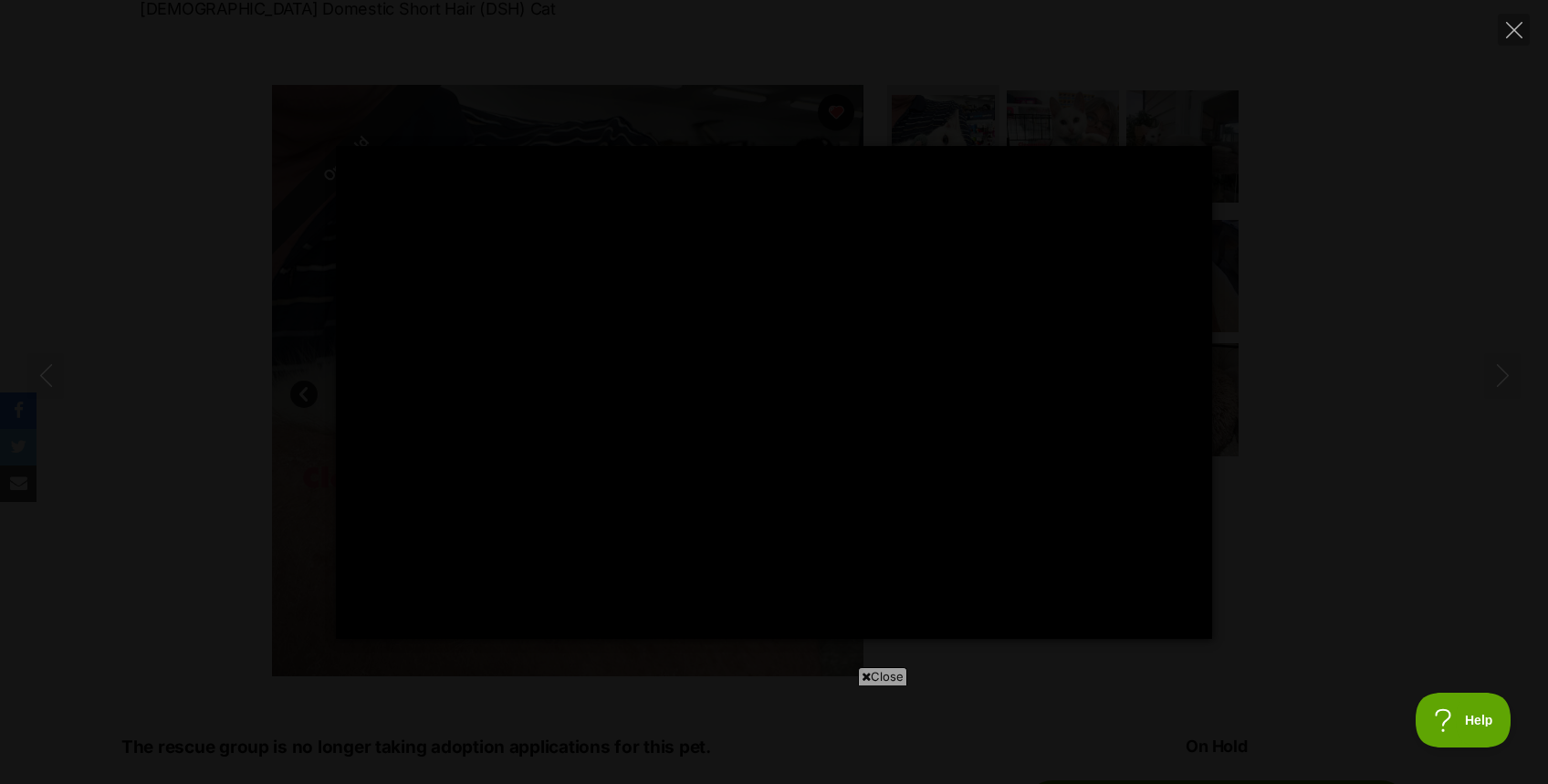
type input "8.77"
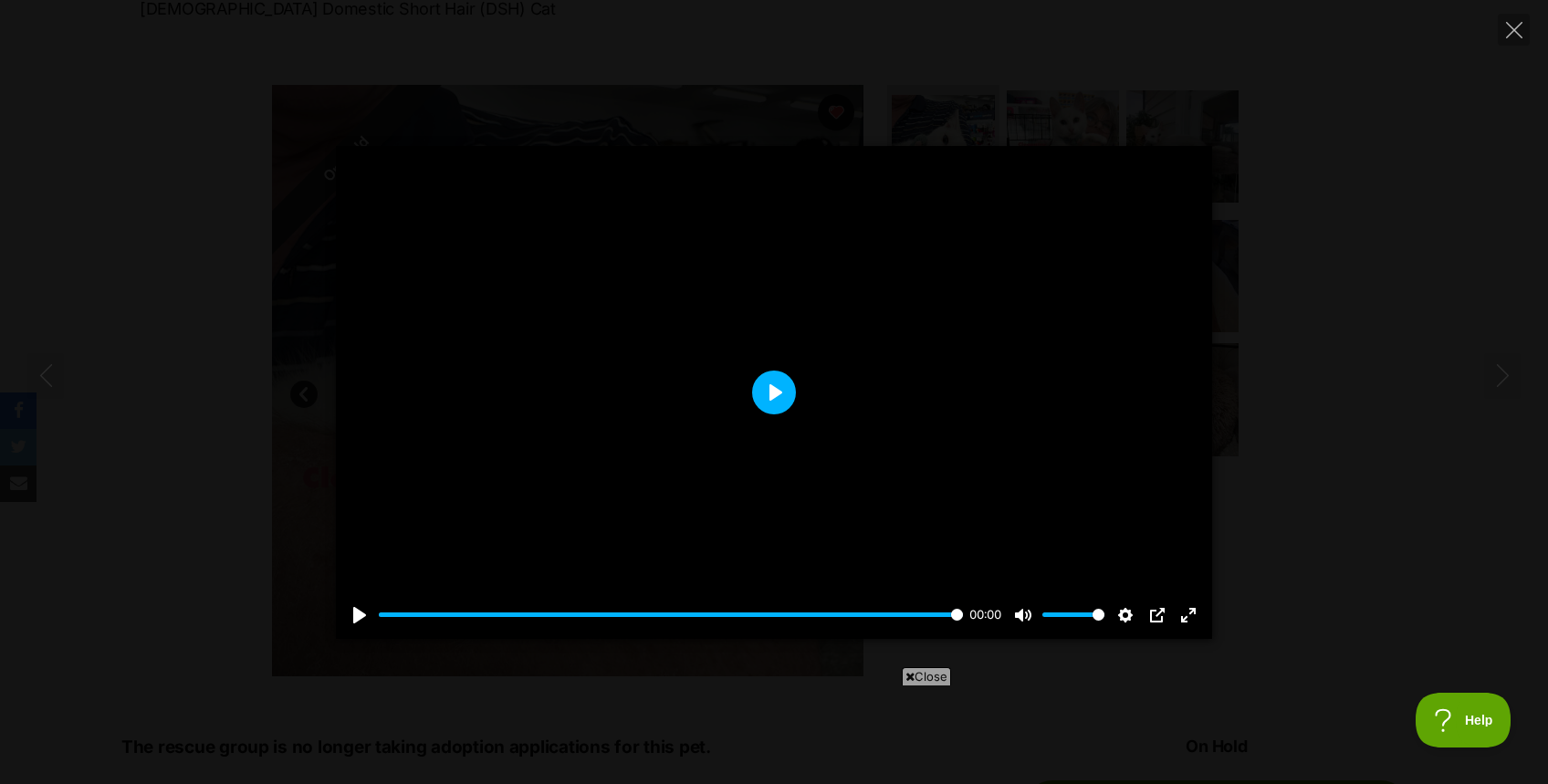
click at [767, 404] on button "Play" at bounding box center [774, 392] width 43 height 43
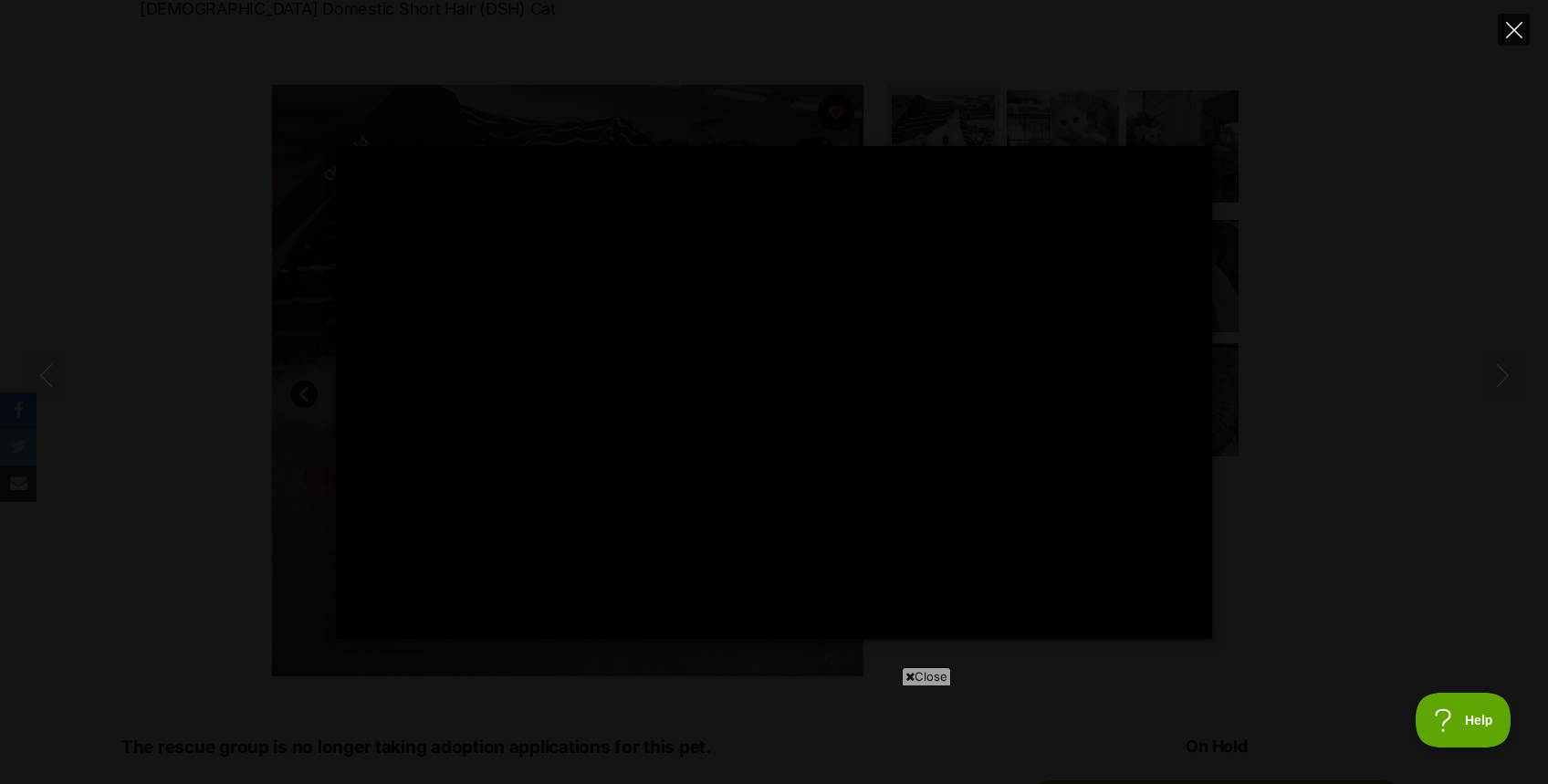
click at [1515, 27] on icon "Close" at bounding box center [1514, 30] width 16 height 16
type input "55.82"
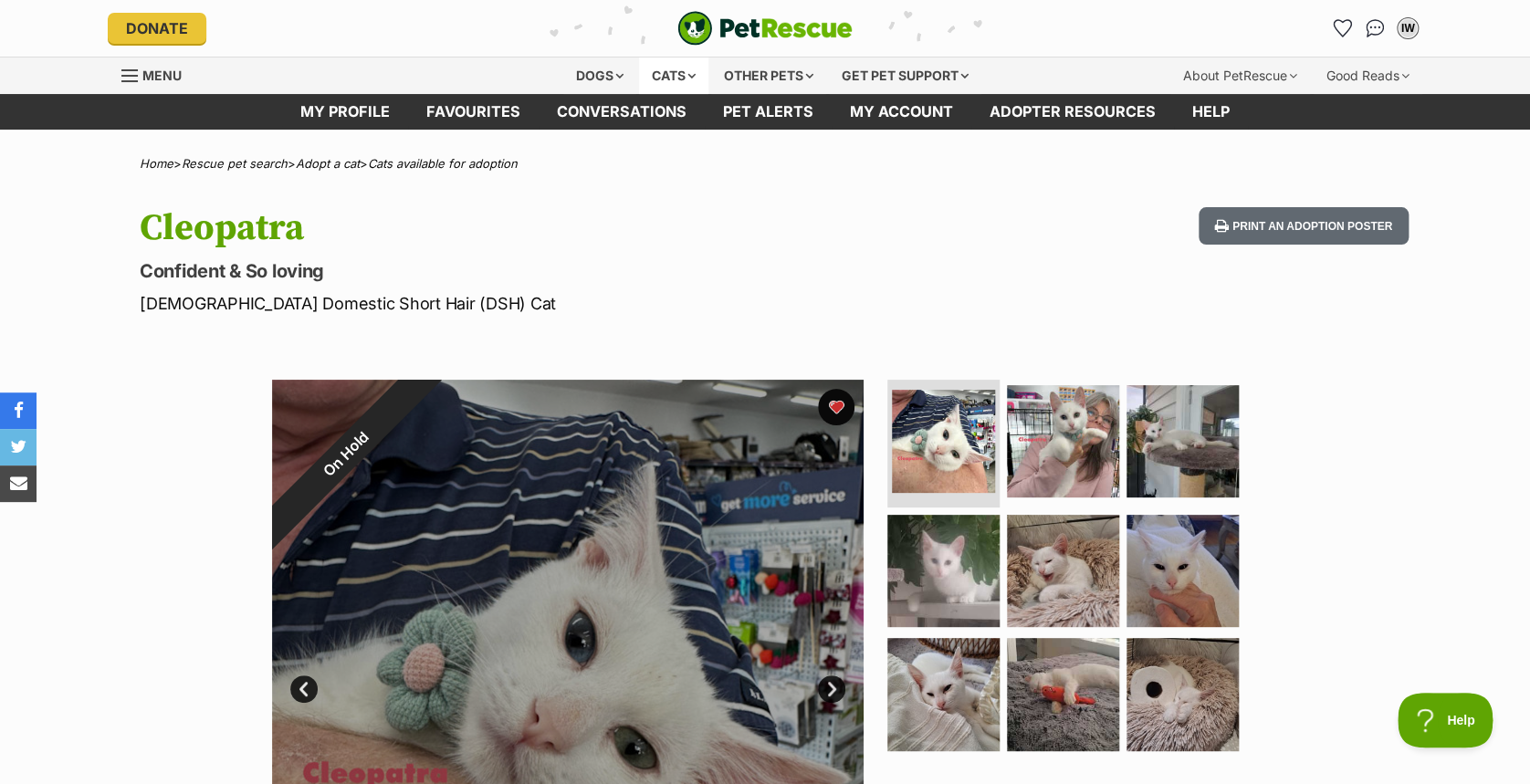
click at [657, 65] on div "Cats" at bounding box center [673, 76] width 69 height 37
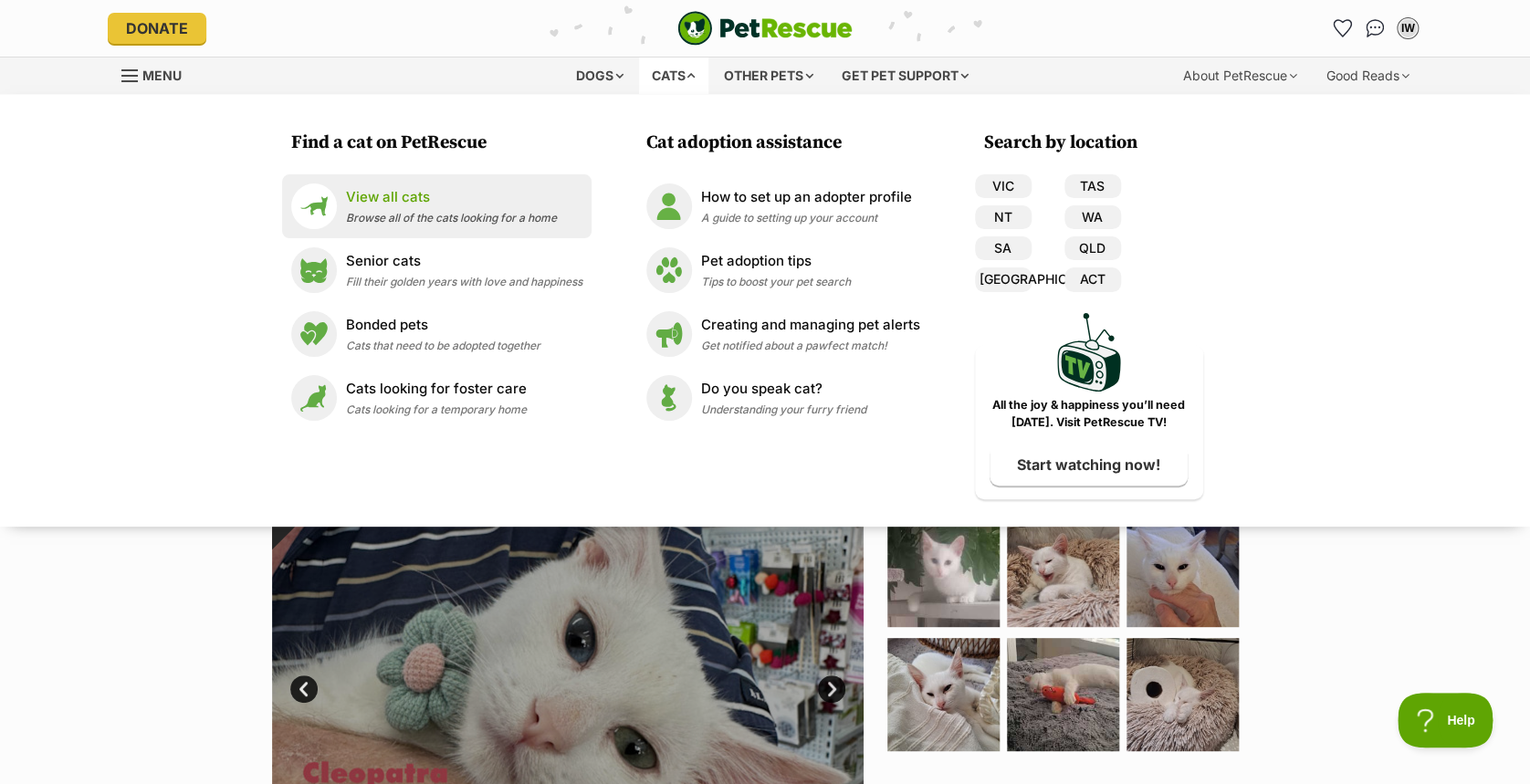
click at [485, 231] on li "View all cats Browse all of the cats looking for a home" at bounding box center [436, 206] width 309 height 64
click at [481, 233] on li "View all cats Browse all of the cats looking for a home" at bounding box center [436, 206] width 309 height 64
click at [376, 197] on p "View all cats" at bounding box center [451, 197] width 211 height 21
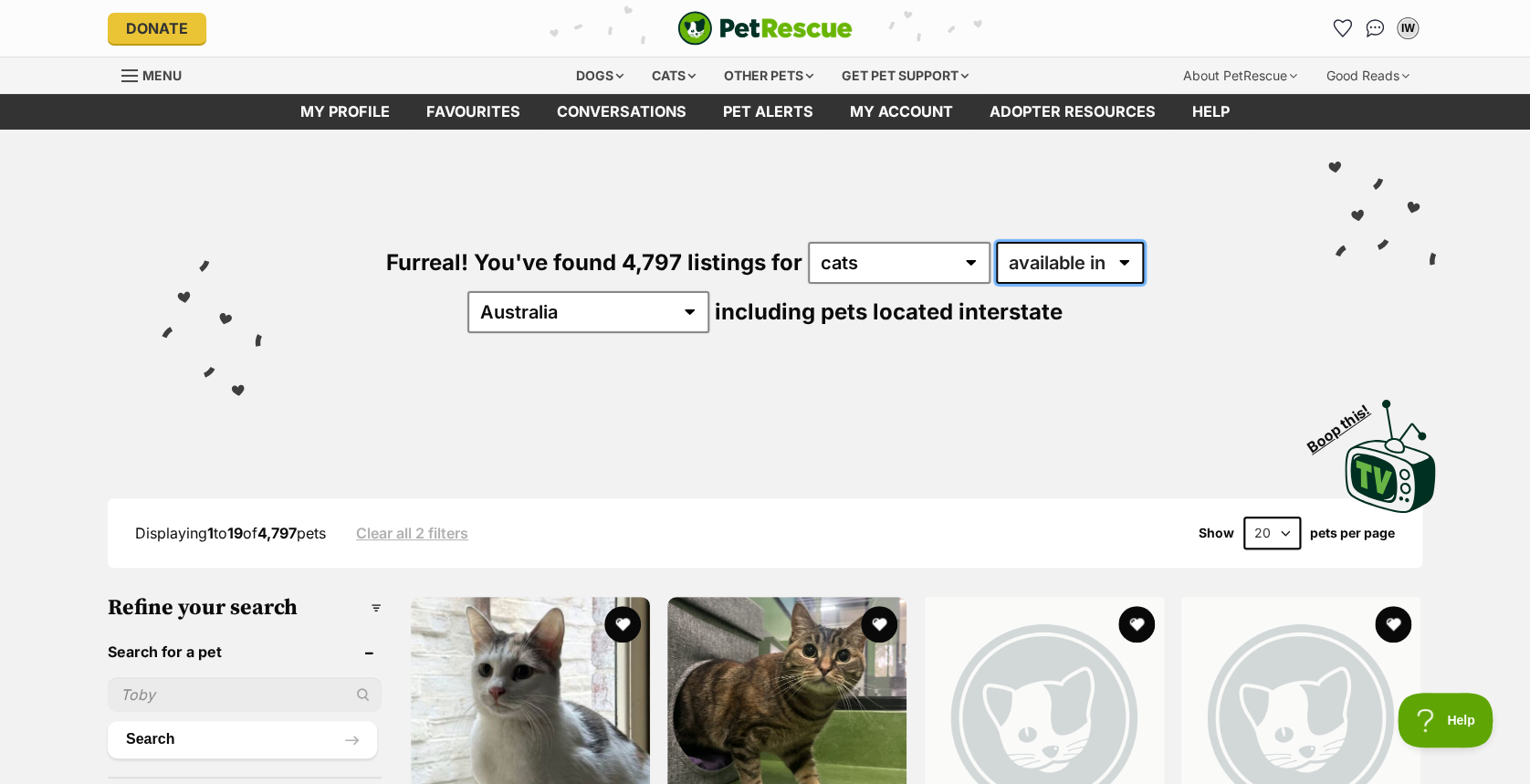
click at [996, 261] on select "available in located in" at bounding box center [1070, 263] width 148 height 42
click at [766, 359] on div "Furreal! You've found 4,797 listings for any type of pet cats dogs other pets a…" at bounding box center [765, 256] width 1342 height 253
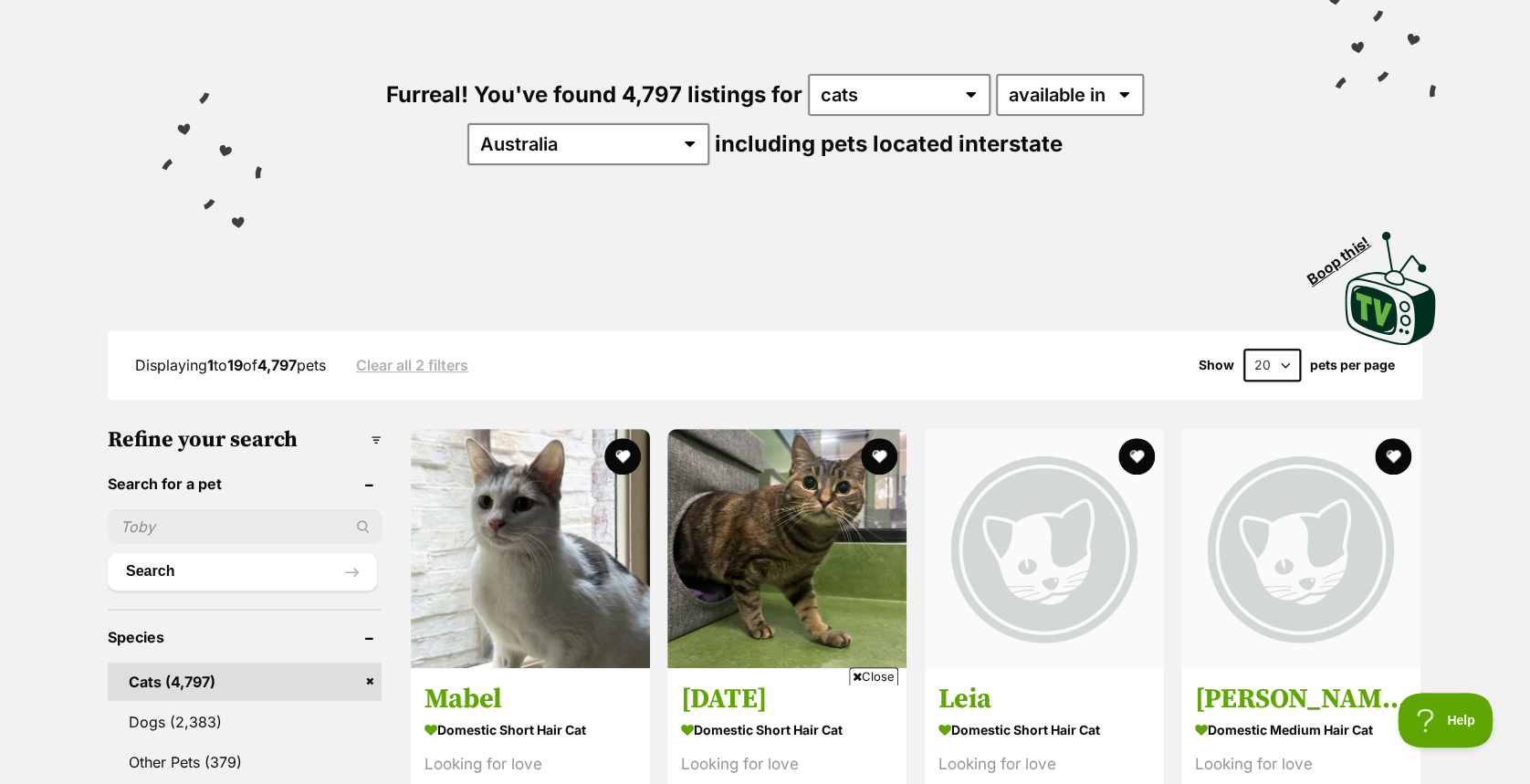
scroll to position [167, 0]
click at [709, 124] on select "Australia ACT NSW NT QLD SA TAS VIC WA" at bounding box center [588, 145] width 242 height 42
select select "TAS"
click at [709, 124] on select "Australia ACT NSW NT QLD SA TAS VIC WA" at bounding box center [588, 145] width 242 height 42
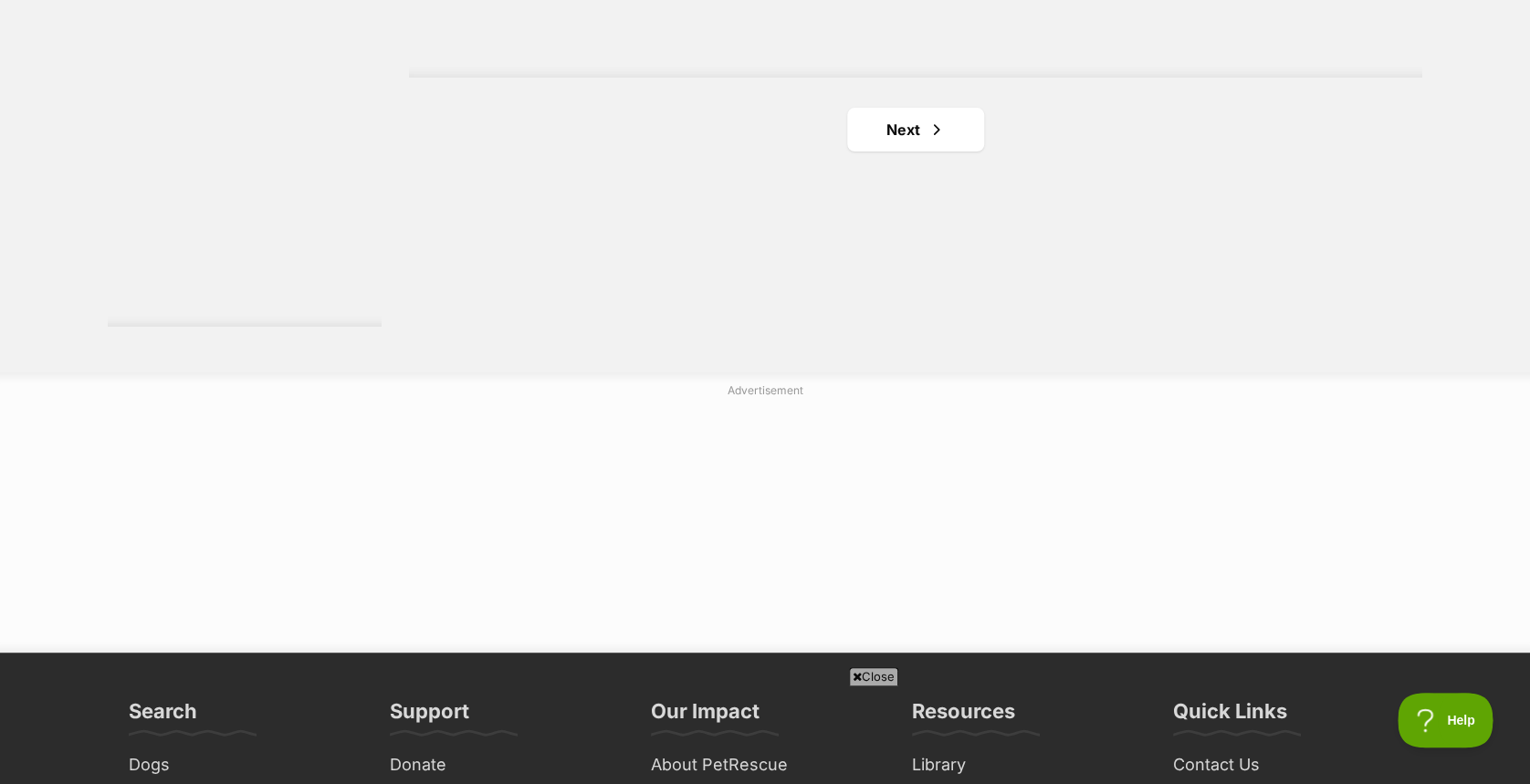
scroll to position [3543, 0]
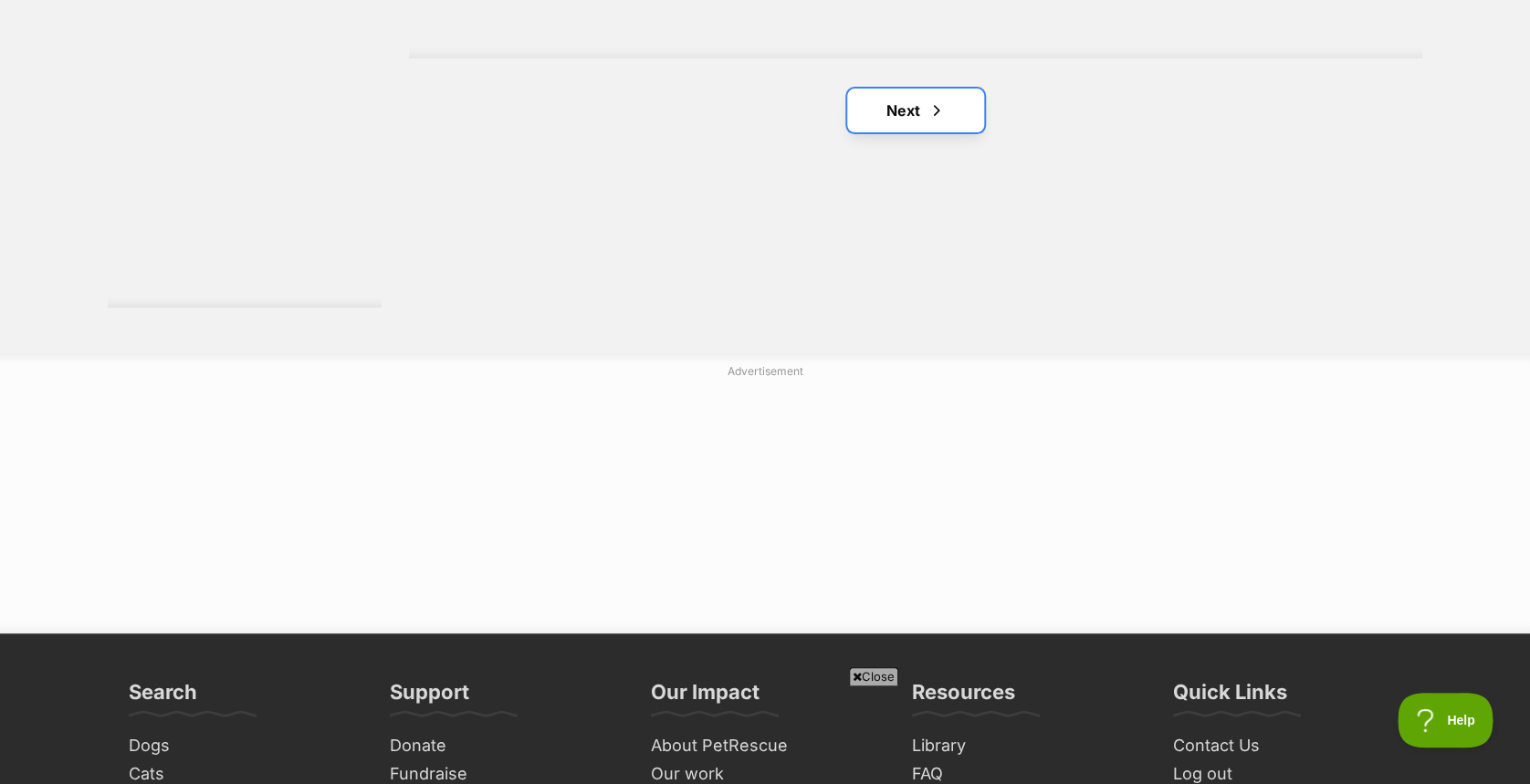
click at [893, 111] on link "Next" at bounding box center [915, 110] width 137 height 43
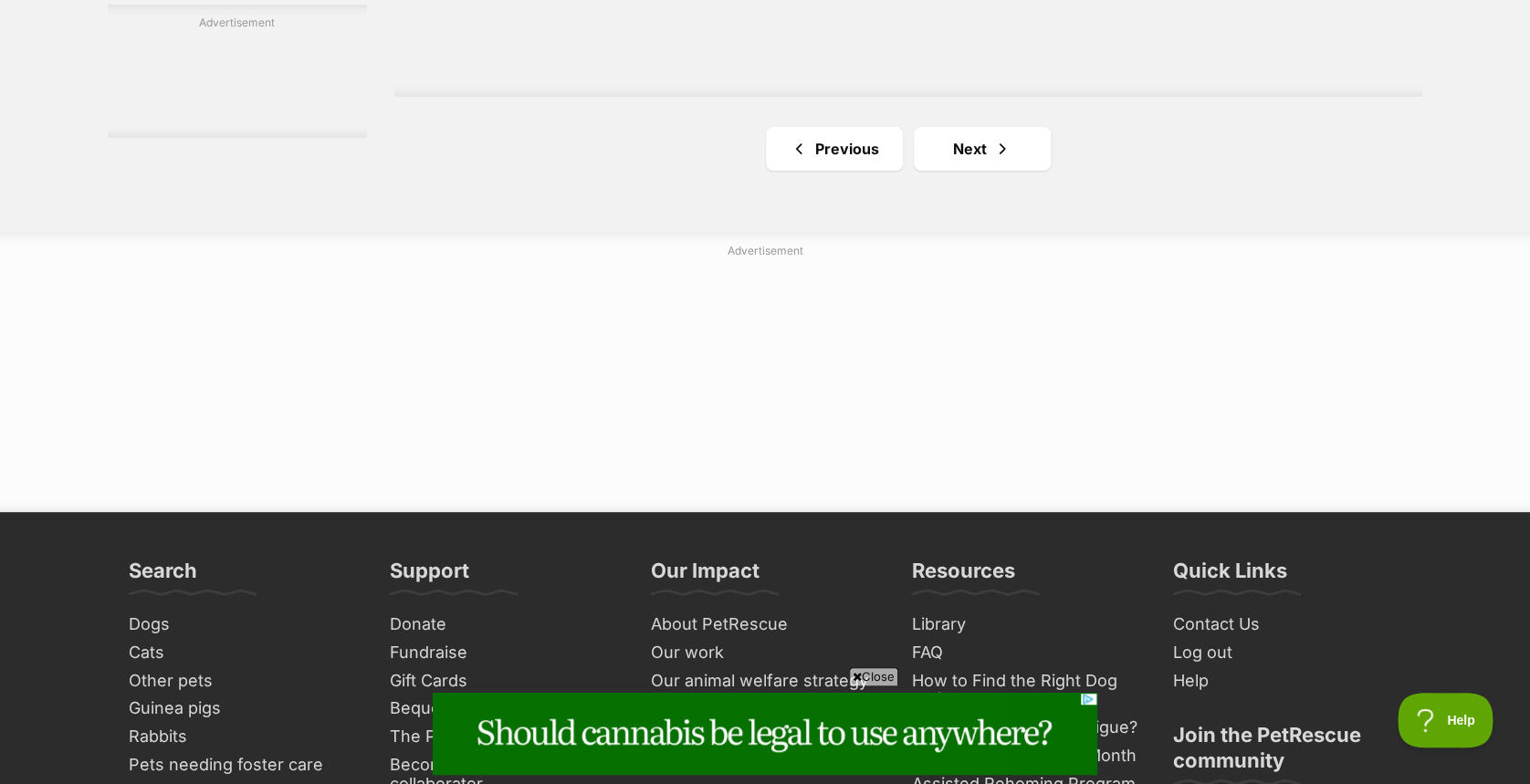
scroll to position [3561, 0]
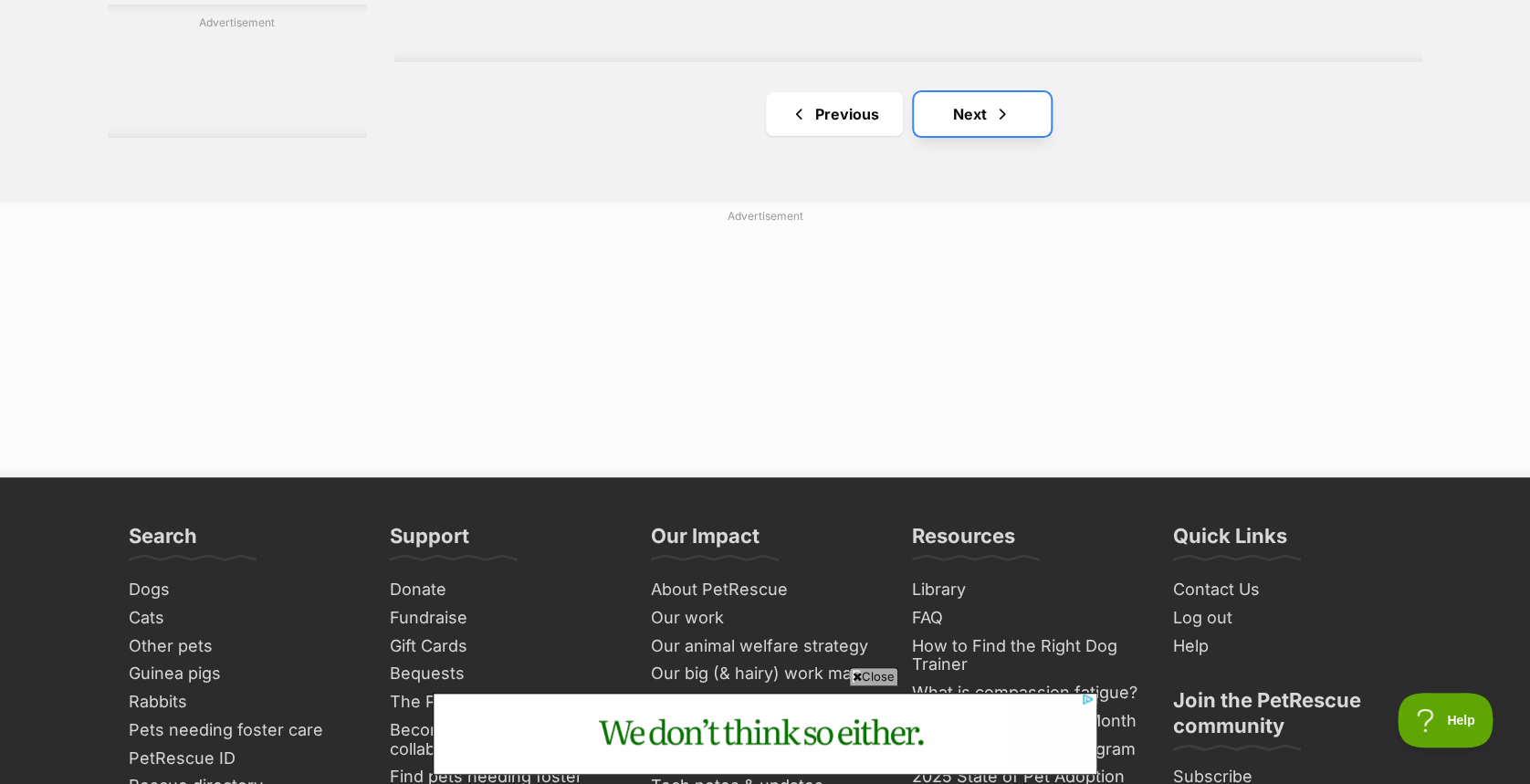
click at [959, 102] on link "Next" at bounding box center [983, 114] width 137 height 43
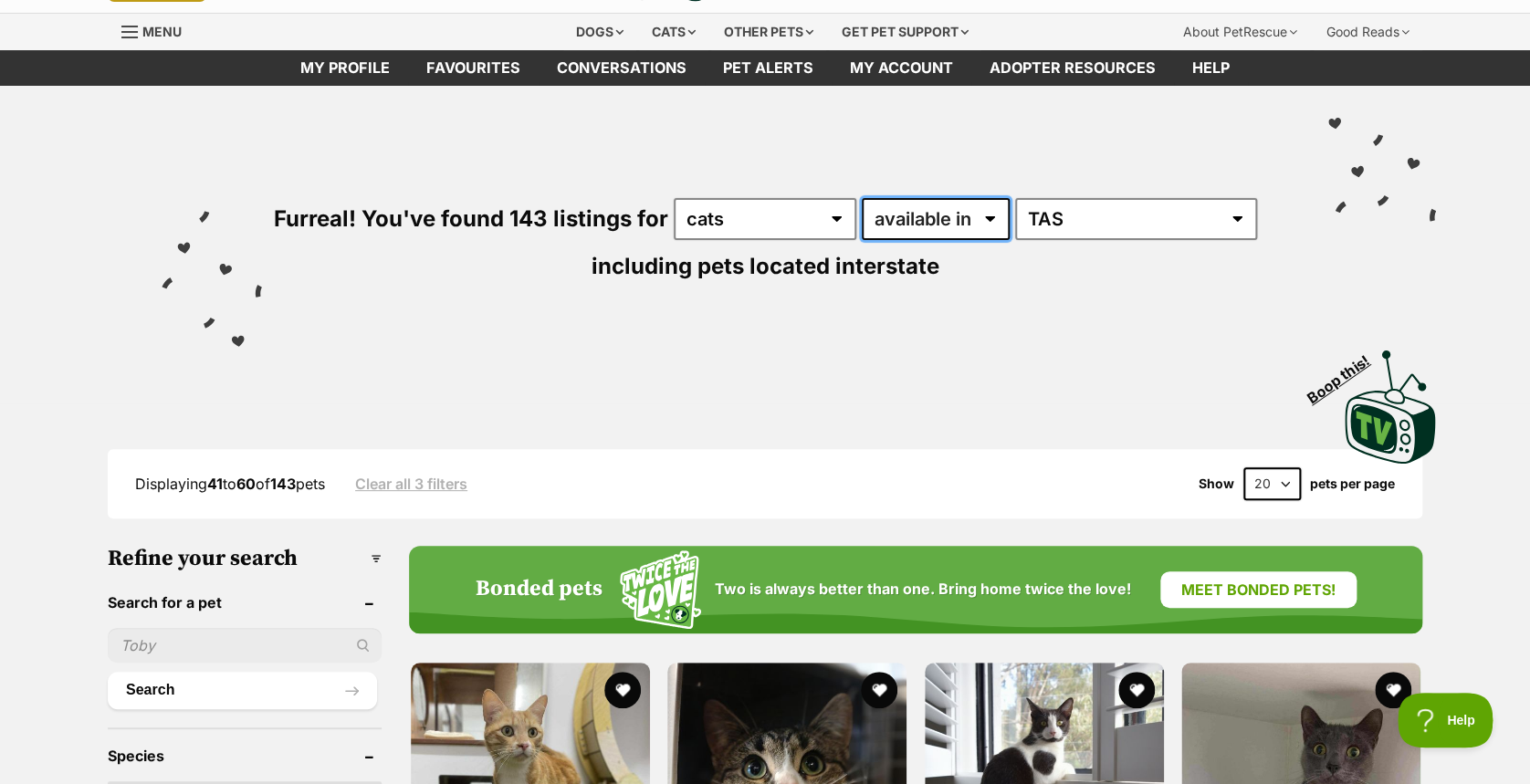
click at [965, 232] on select "available in located in" at bounding box center [936, 220] width 148 height 42
select select "disabled"
click at [863, 198] on select "available in located in" at bounding box center [936, 220] width 148 height 42
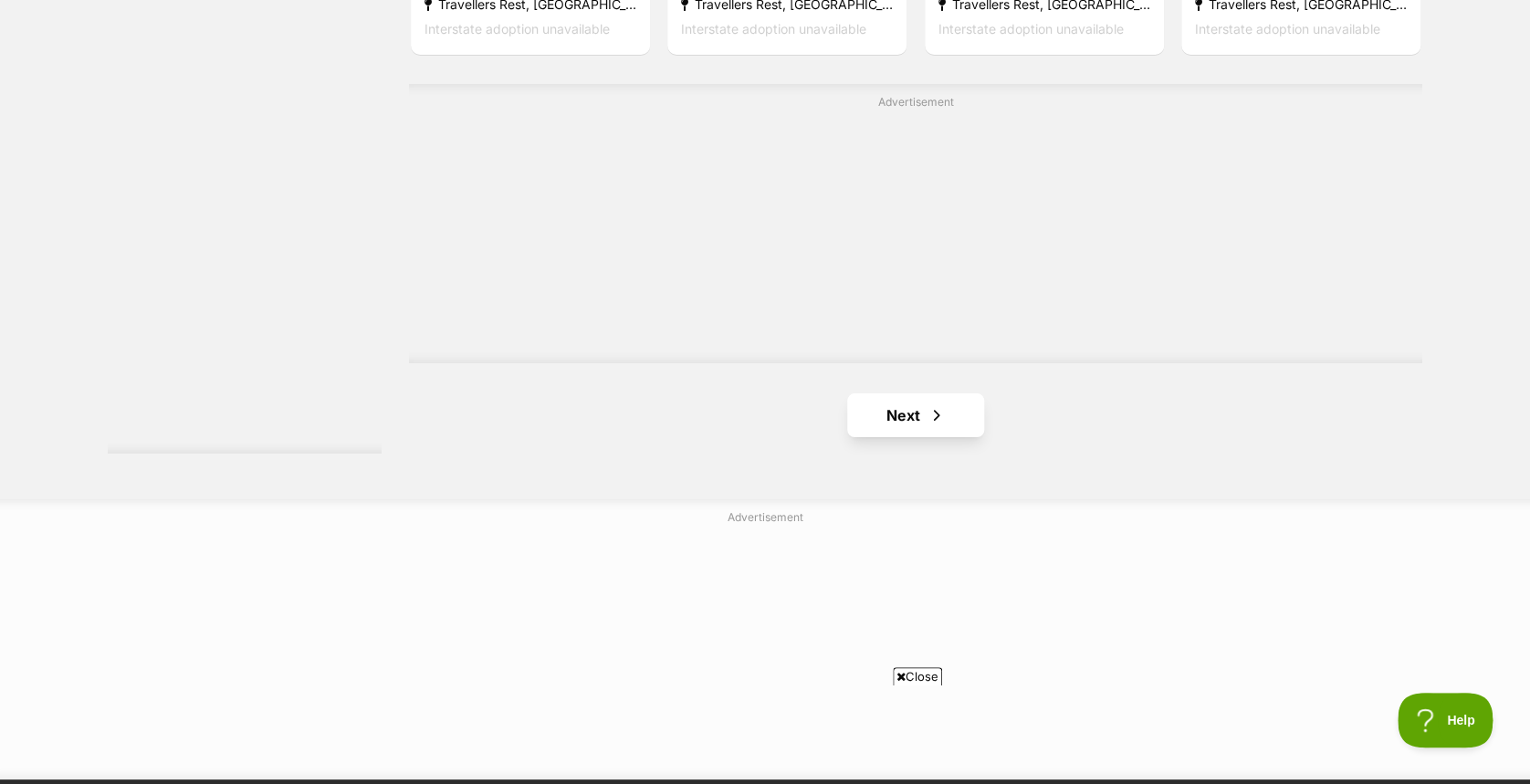
scroll to position [3171, 0]
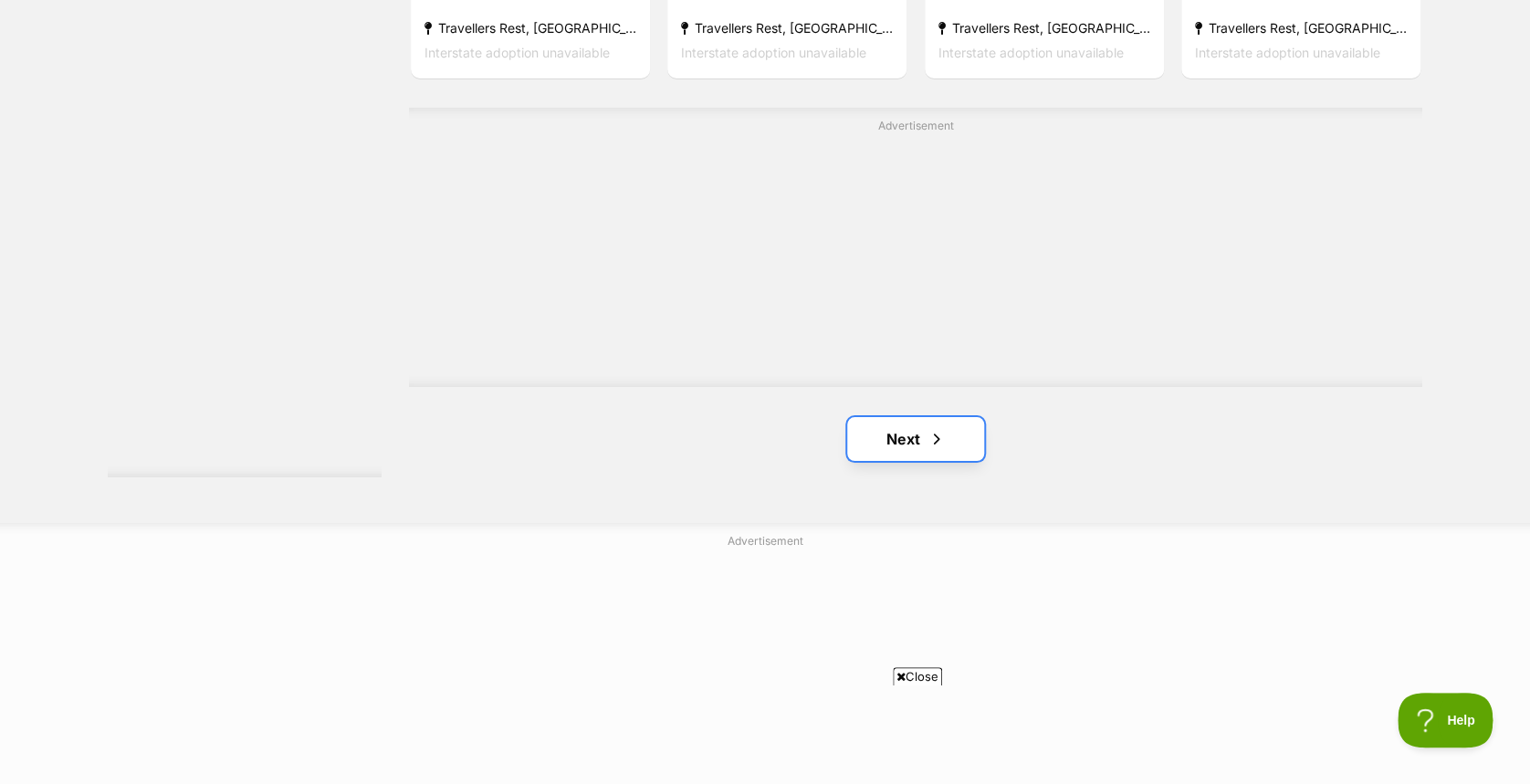
click at [935, 446] on span "Next page" at bounding box center [936, 438] width 18 height 22
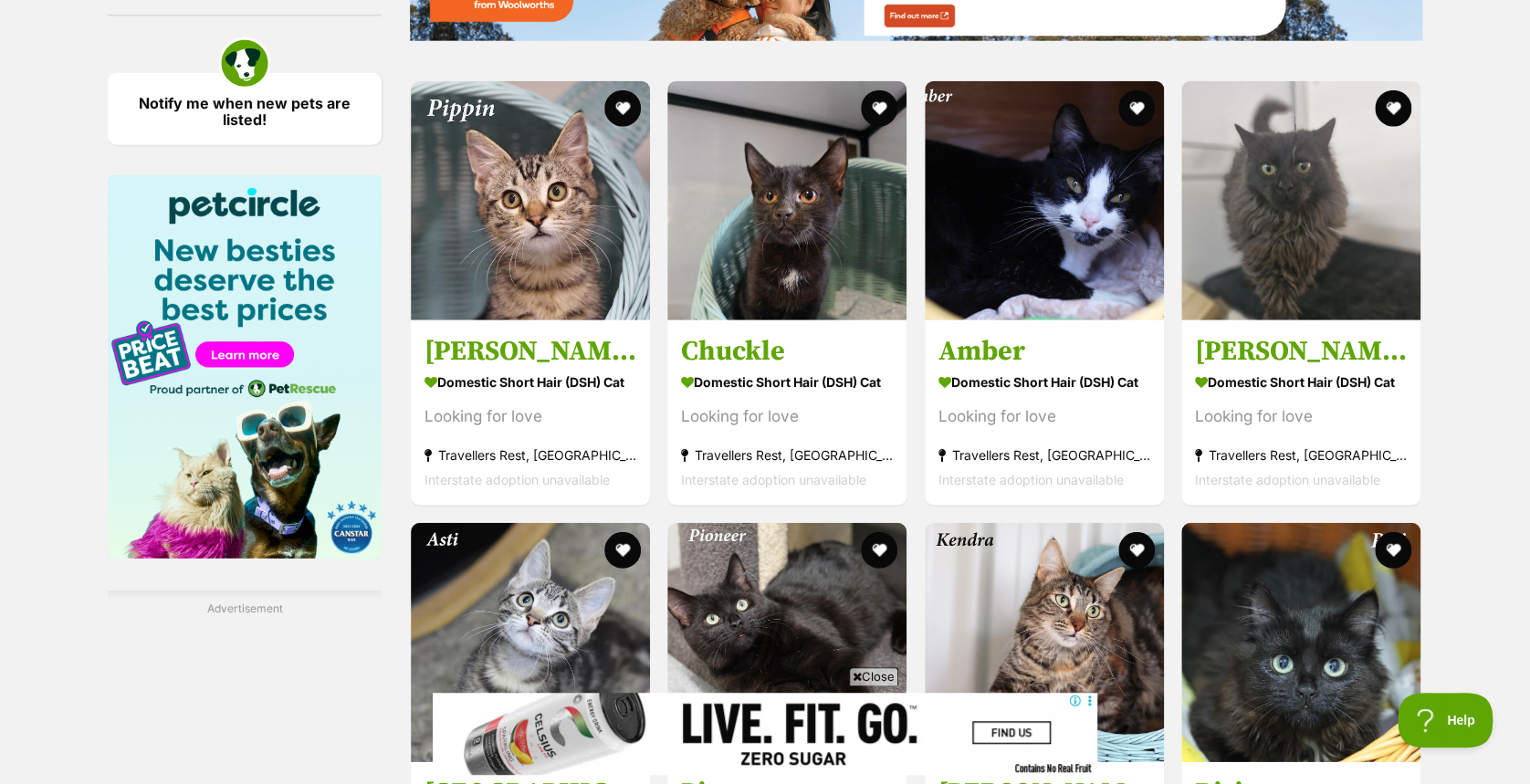
scroll to position [2313, 0]
